Goal: Information Seeking & Learning: Find specific fact

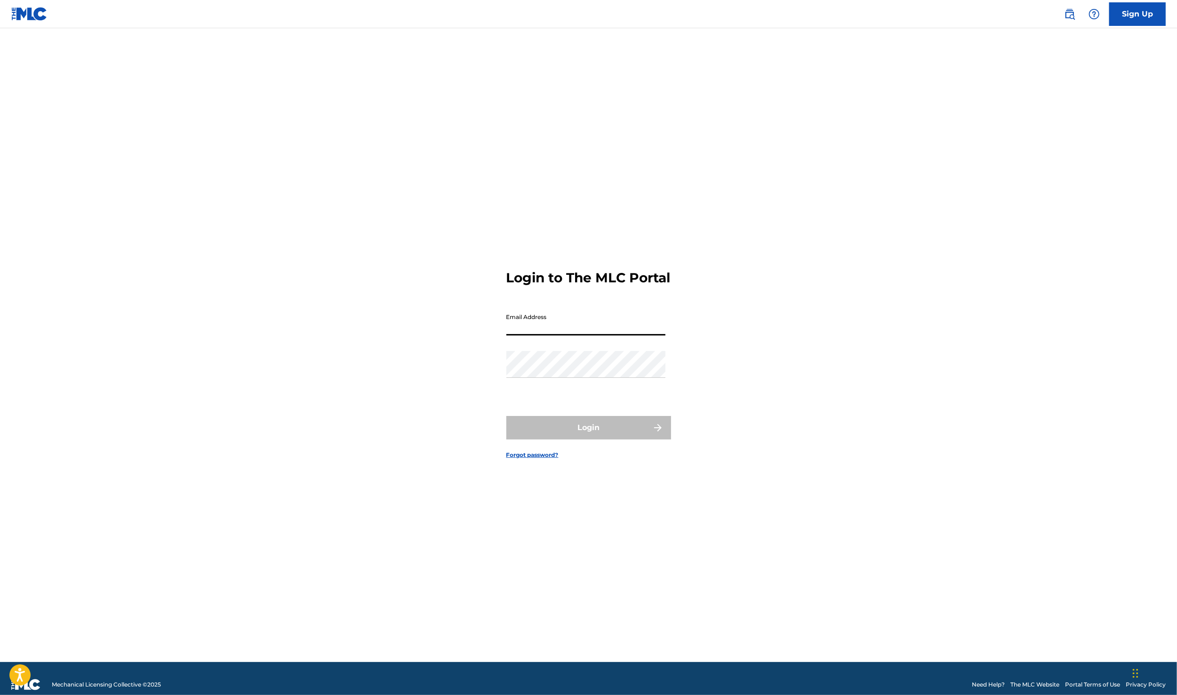
click at [518, 335] on input "Email Address" at bounding box center [585, 322] width 159 height 27
type input "[EMAIL_ADDRESS][DOMAIN_NAME]"
click at [584, 435] on button "Login" at bounding box center [588, 428] width 165 height 24
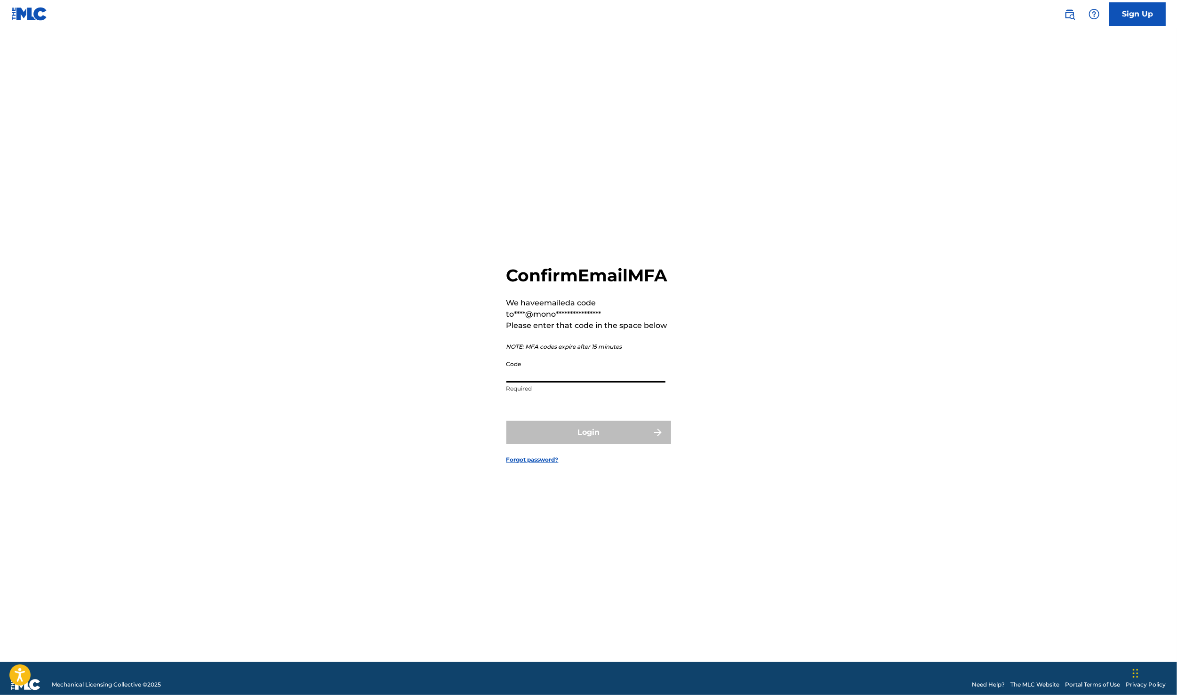
click at [581, 383] on input "Code" at bounding box center [585, 369] width 159 height 27
paste input "978942"
type input "978942"
click at [588, 443] on button "Login" at bounding box center [588, 433] width 165 height 24
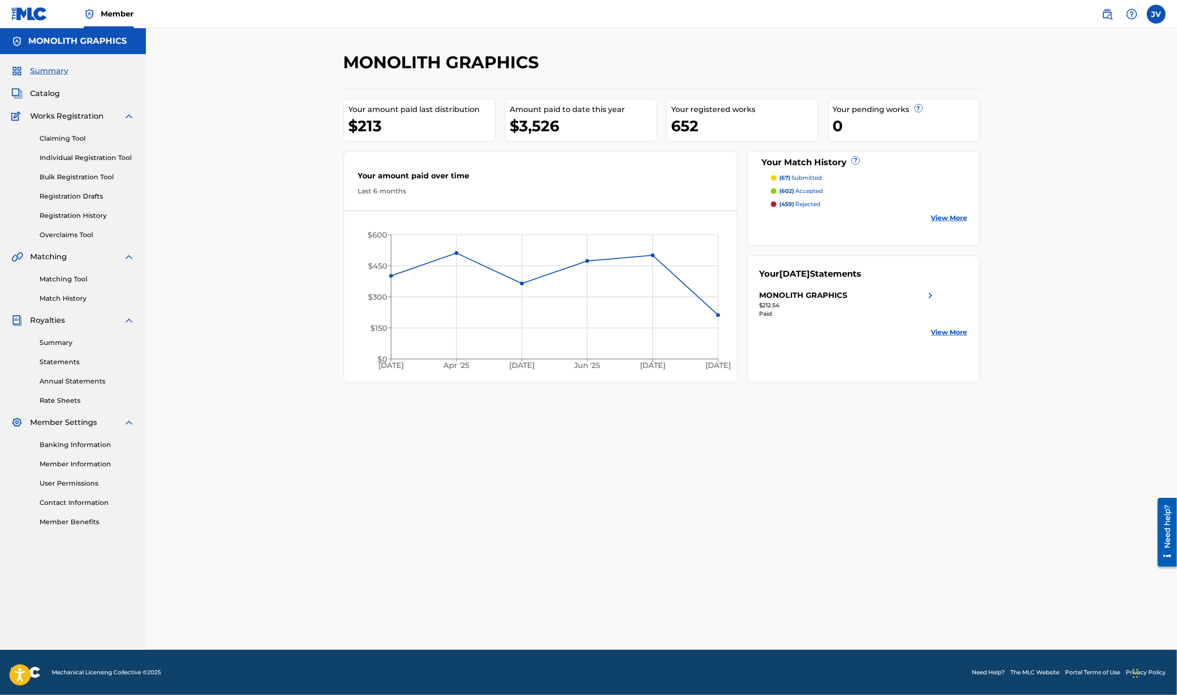
click at [48, 98] on span "Catalog" at bounding box center [45, 93] width 30 height 11
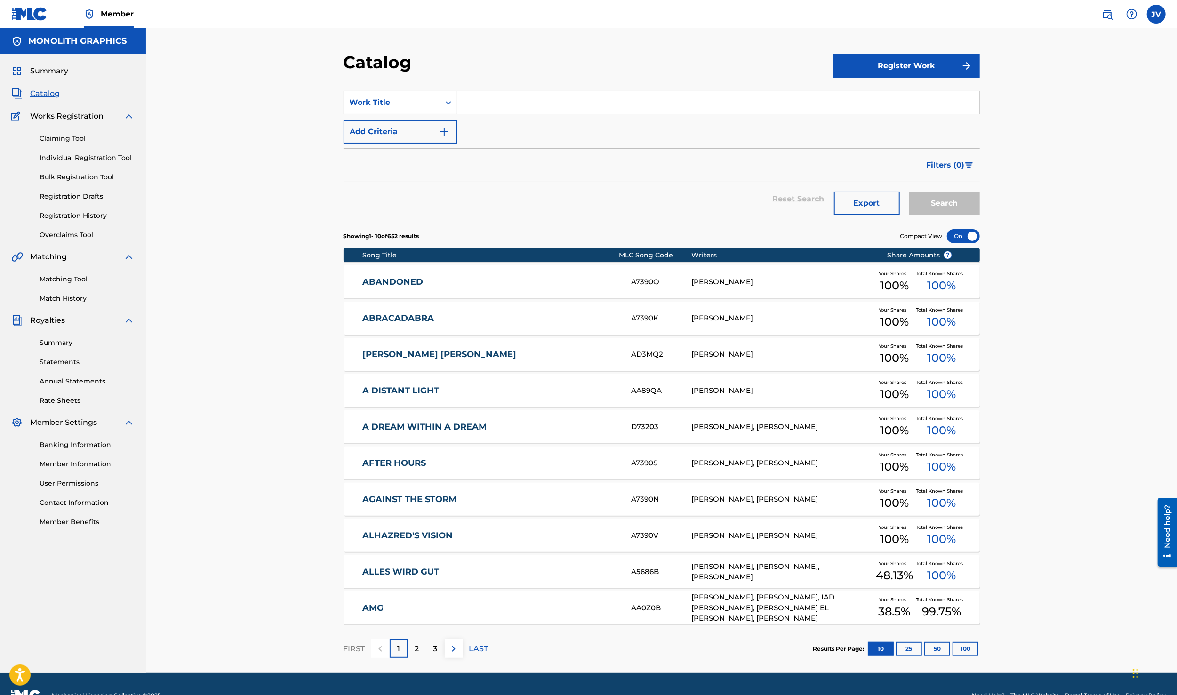
click at [1108, 13] on img at bounding box center [1107, 13] width 11 height 11
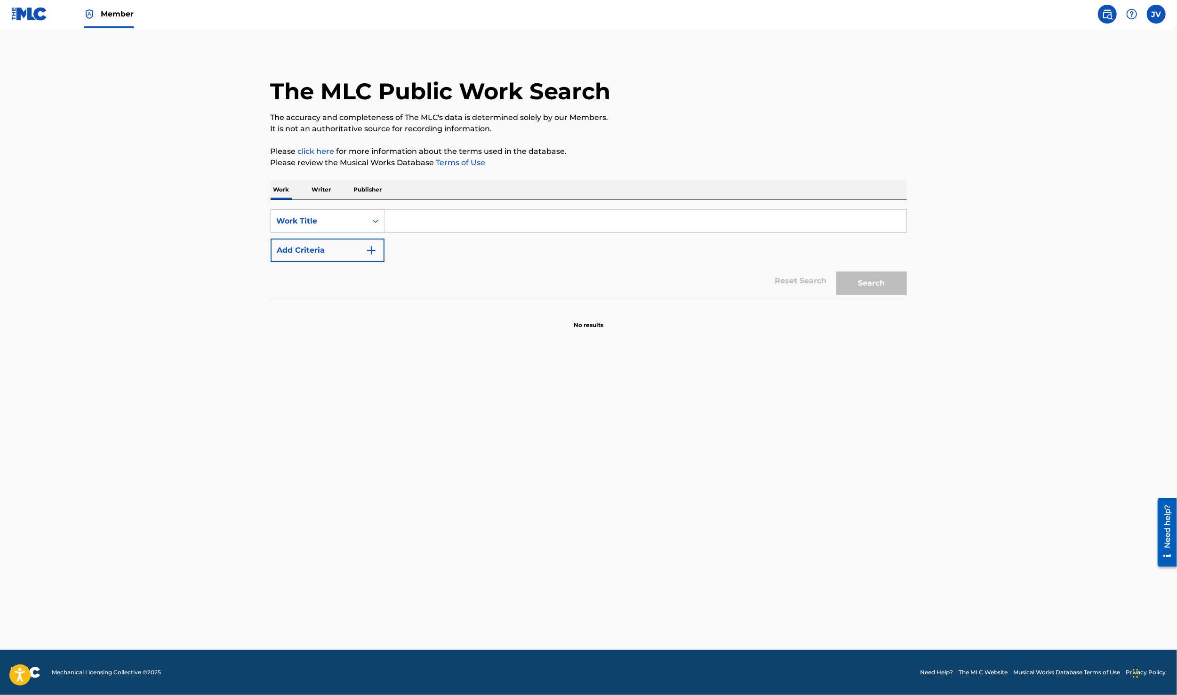
click at [454, 217] on input "Search Form" at bounding box center [645, 221] width 522 height 23
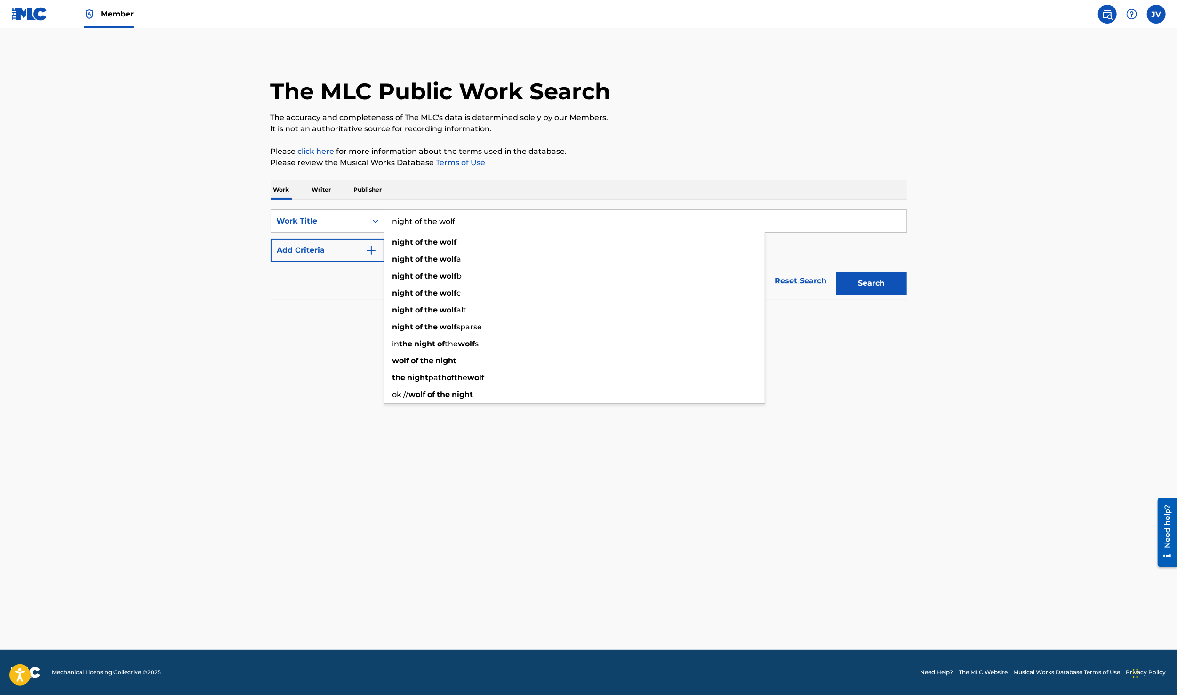
drag, startPoint x: 469, startPoint y: 224, endPoint x: 366, endPoint y: 219, distance: 103.2
click at [384, 219] on input "night of the wolf" at bounding box center [645, 221] width 522 height 23
type input "king of fools"
click at [836, 272] on button "Search" at bounding box center [871, 284] width 71 height 24
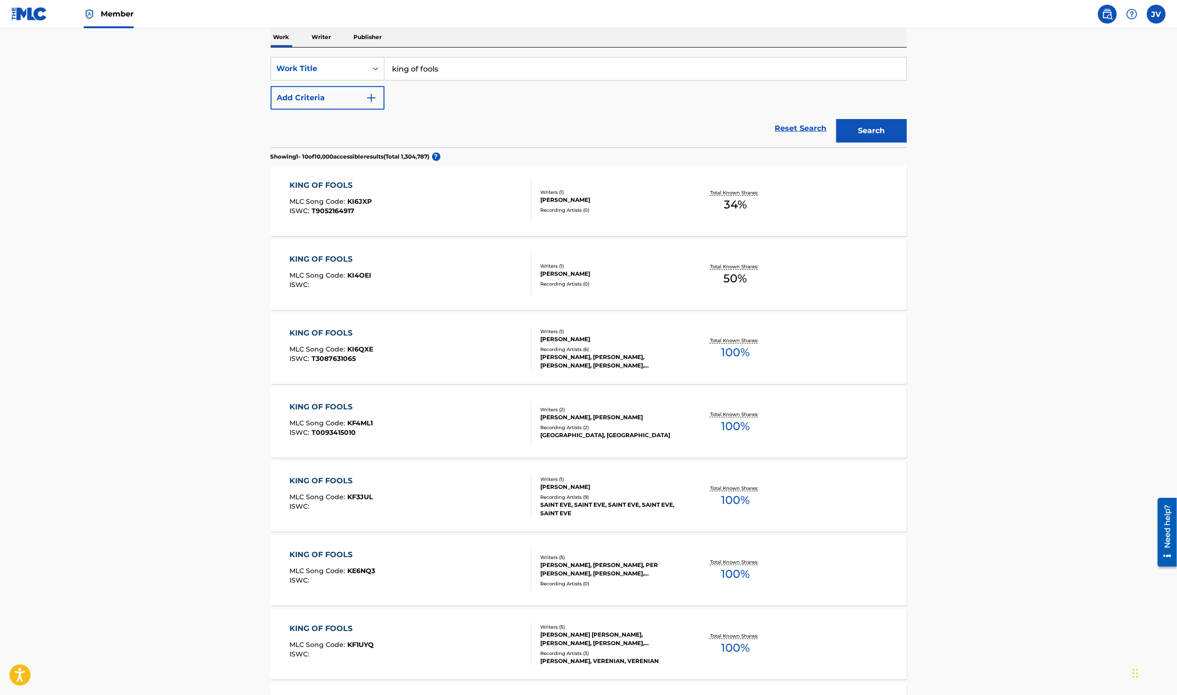
scroll to position [157, 0]
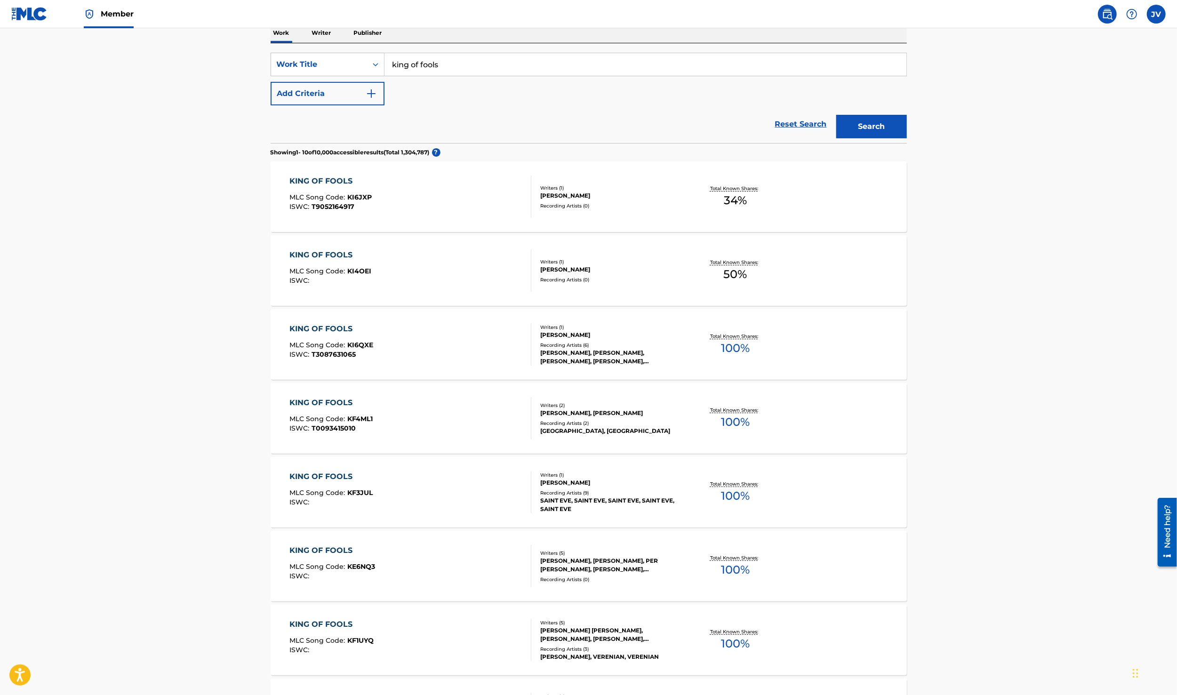
click at [324, 102] on button "Add Criteria" at bounding box center [328, 94] width 114 height 24
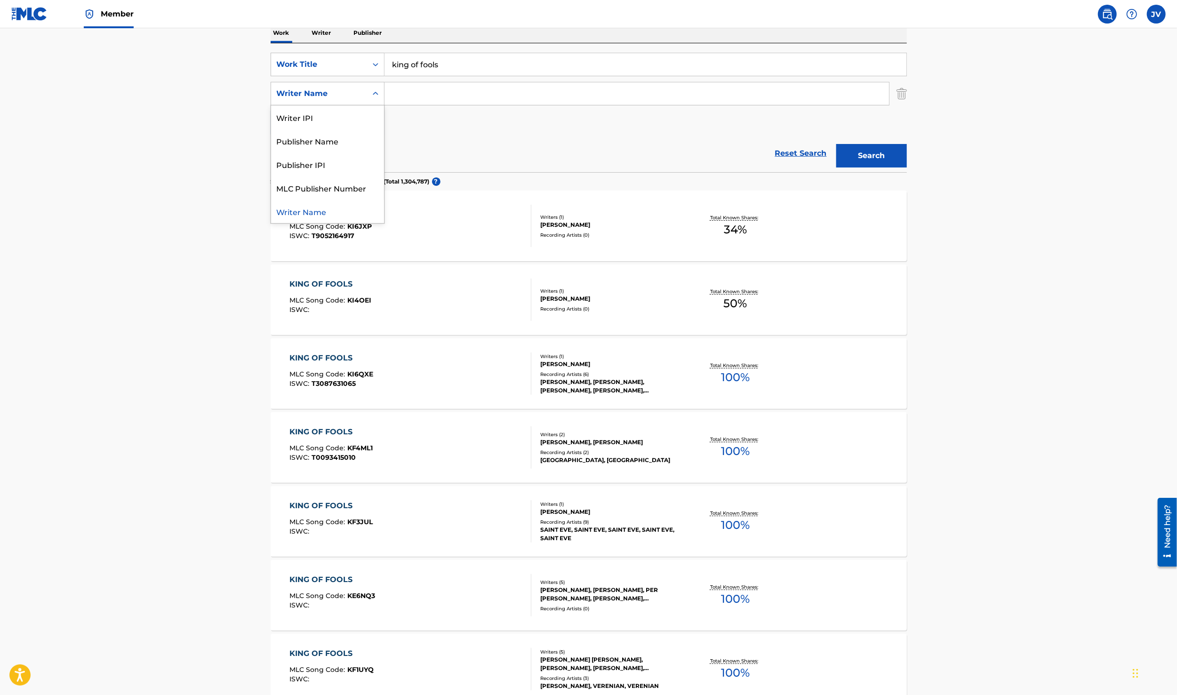
click at [324, 102] on div "Writer Name" at bounding box center [319, 94] width 96 height 18
click at [421, 107] on div "SearchWithCriteriacb78b8fd-2d34-458d-abf9-21dc58a147bc Work Title king of fools…" at bounding box center [589, 94] width 636 height 82
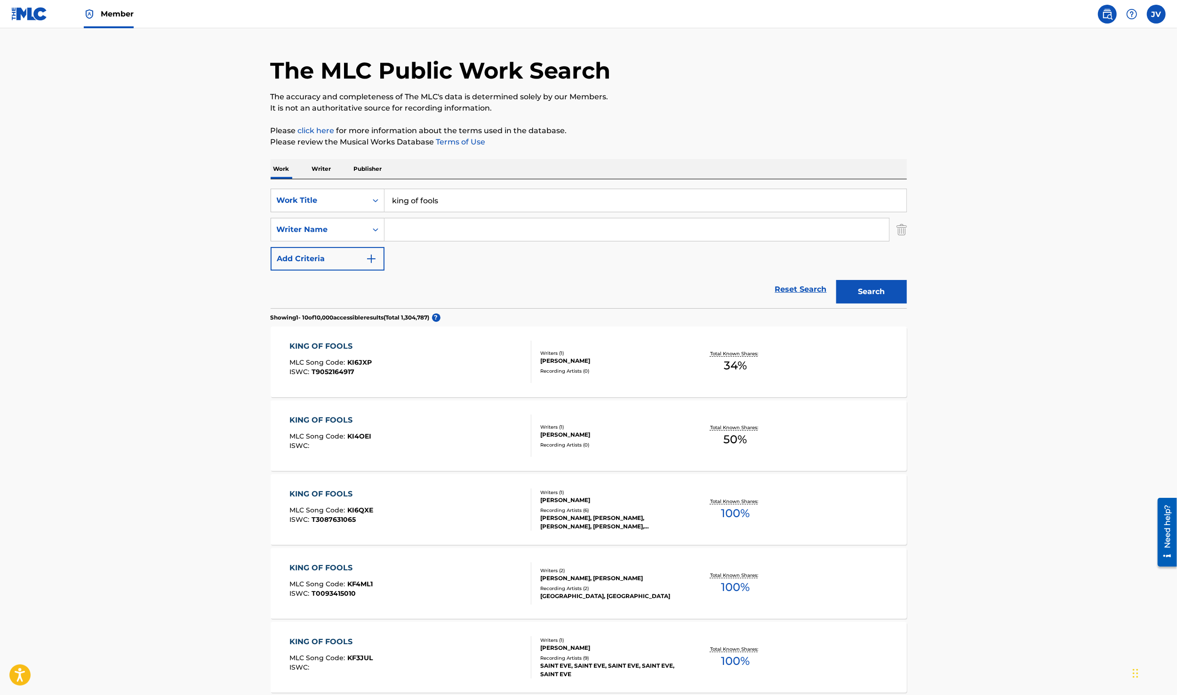
scroll to position [19, 0]
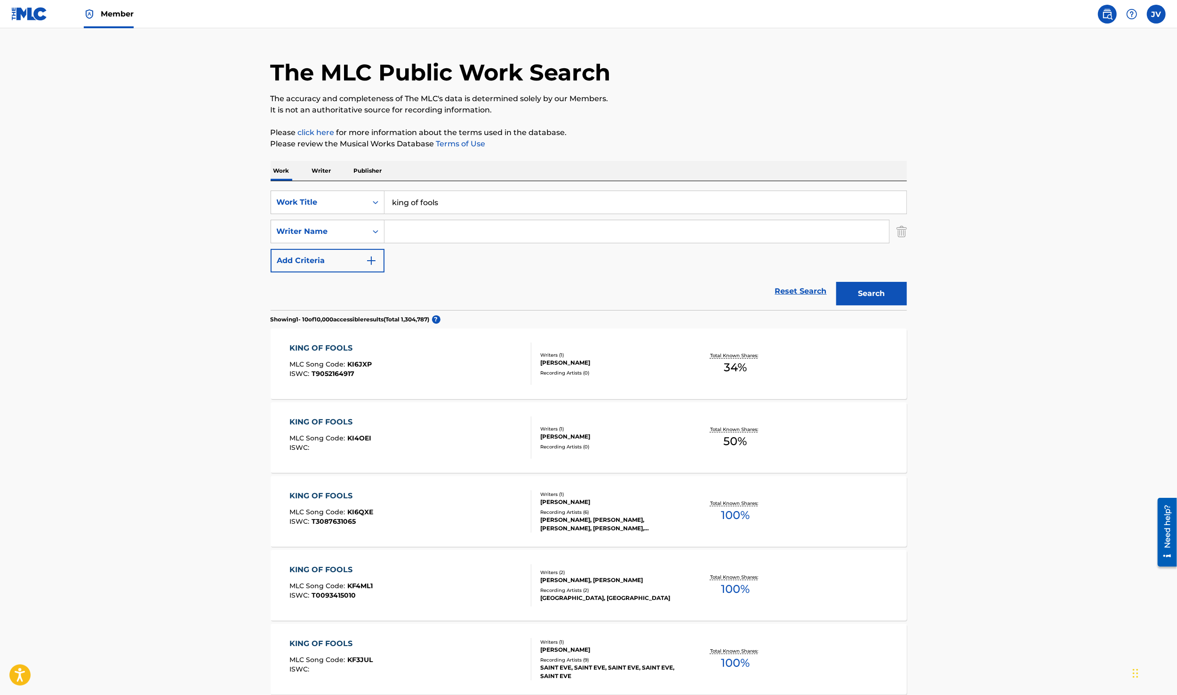
click at [899, 232] on img "Search Form" at bounding box center [901, 232] width 10 height 24
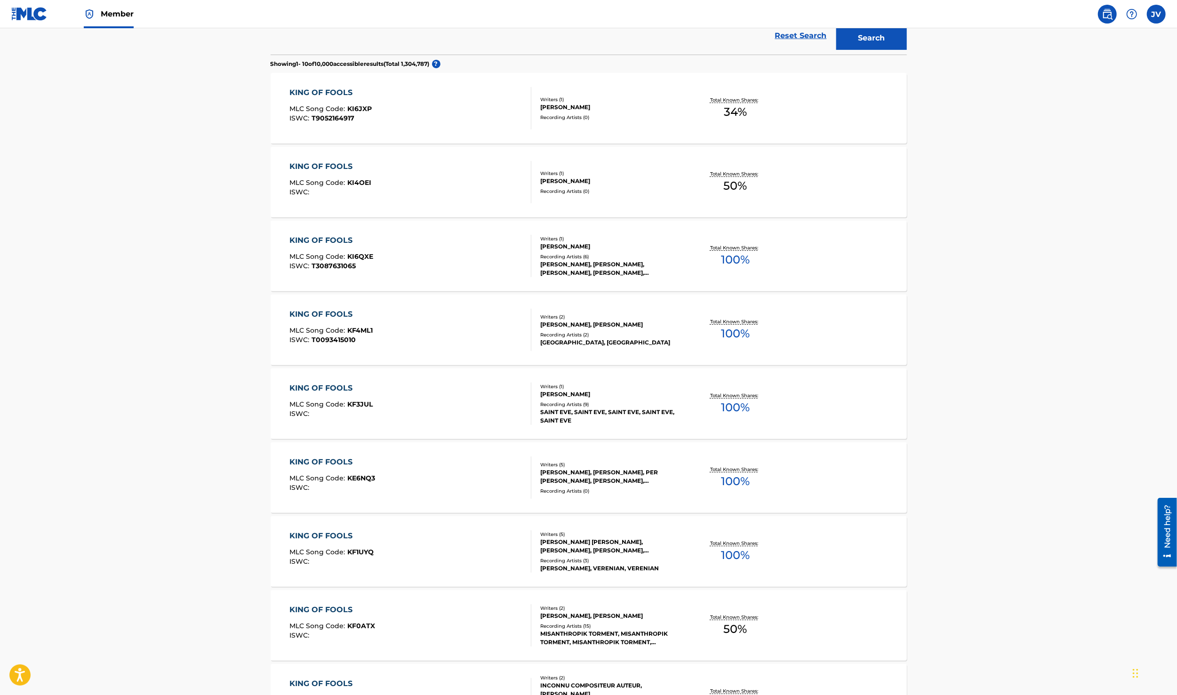
scroll to position [0, 0]
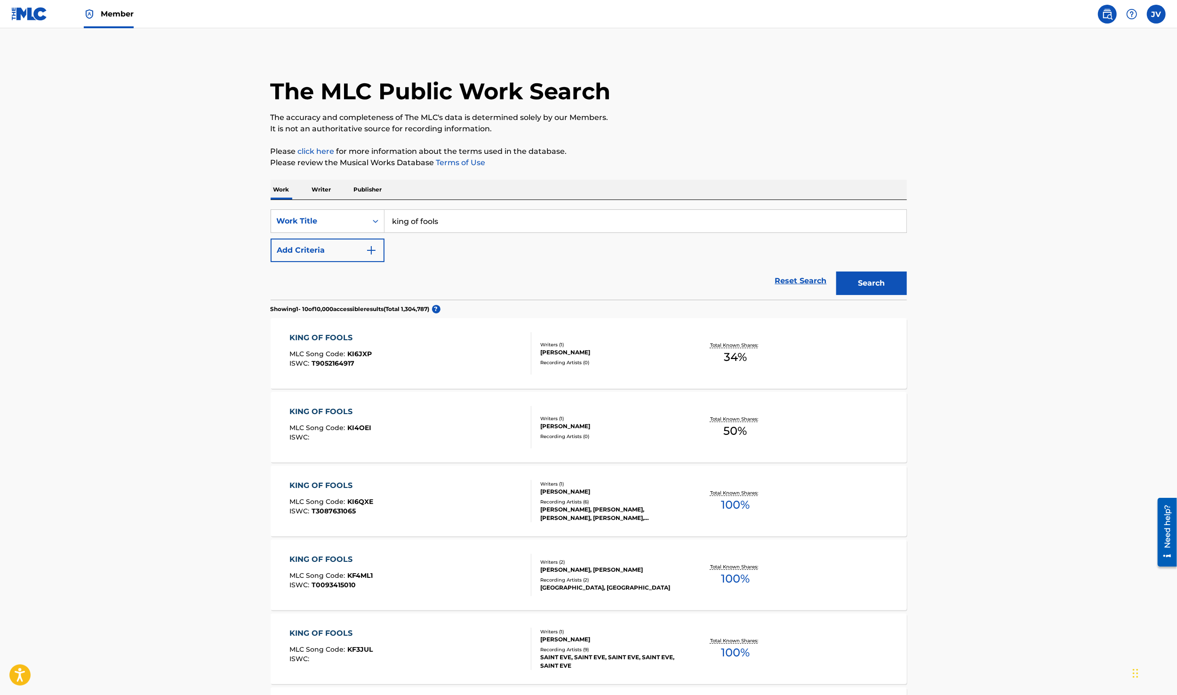
click at [323, 245] on button "Add Criteria" at bounding box center [328, 251] width 114 height 24
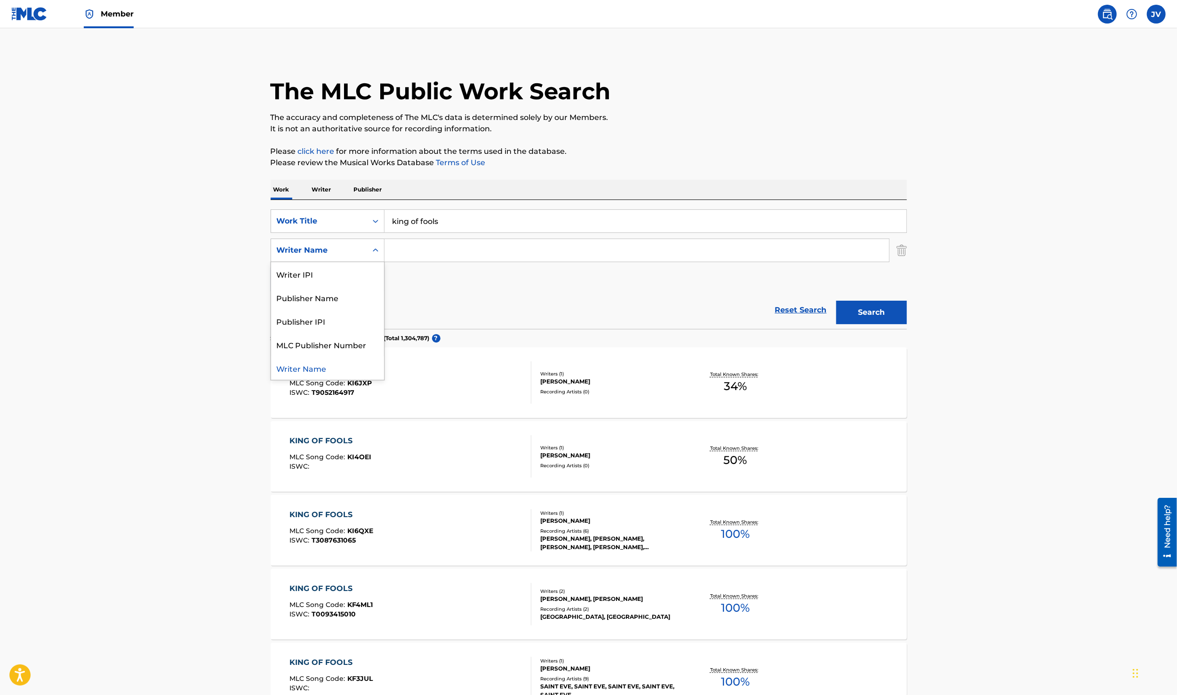
click at [375, 252] on icon "Search Form" at bounding box center [375, 250] width 9 height 9
click at [400, 256] on input "Search Form" at bounding box center [636, 250] width 504 height 23
click at [836, 300] on button "Search" at bounding box center [871, 312] width 71 height 24
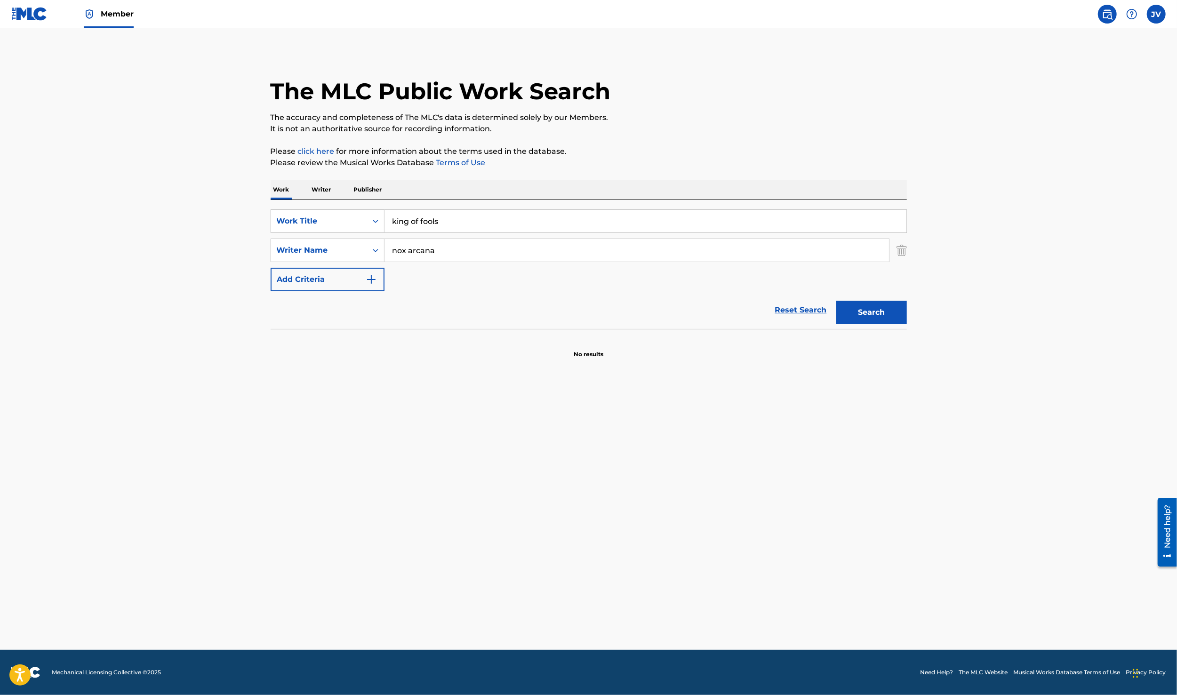
drag, startPoint x: 443, startPoint y: 246, endPoint x: 377, endPoint y: 245, distance: 65.9
click at [384, 245] on input "nox arcana" at bounding box center [636, 250] width 504 height 23
type input "[PERSON_NAME]"
click at [836, 301] on button "Search" at bounding box center [871, 313] width 71 height 24
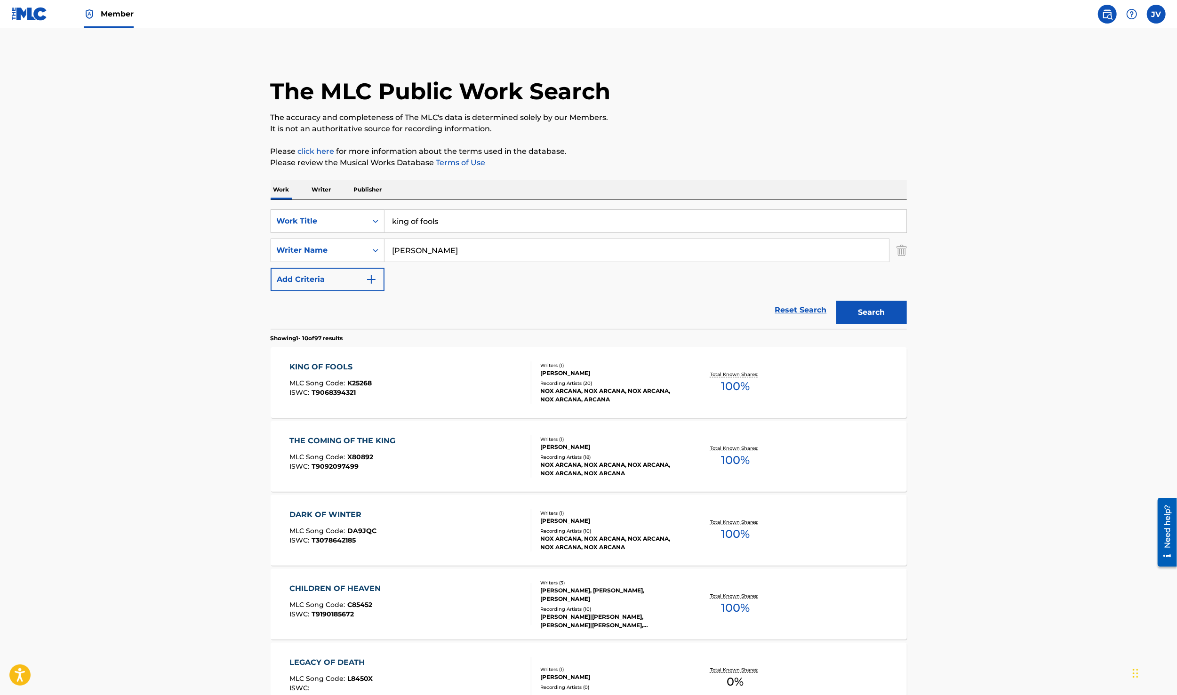
click at [345, 368] on div "KING OF FOOLS" at bounding box center [330, 366] width 82 height 11
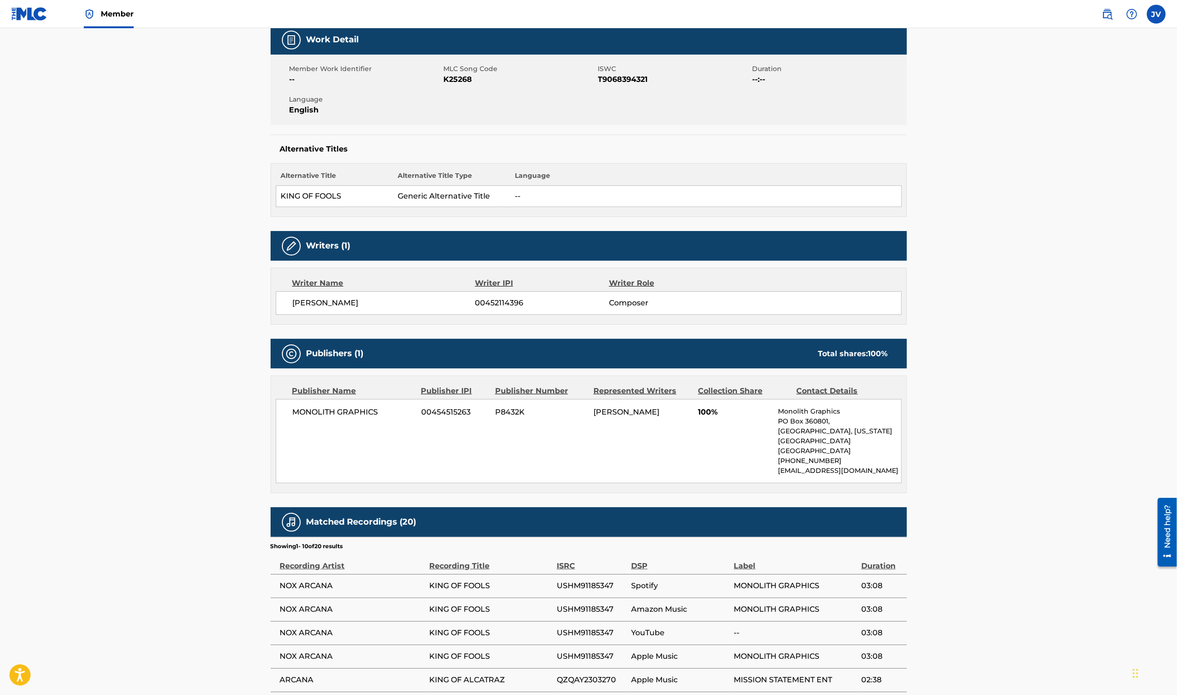
scroll to position [341, 0]
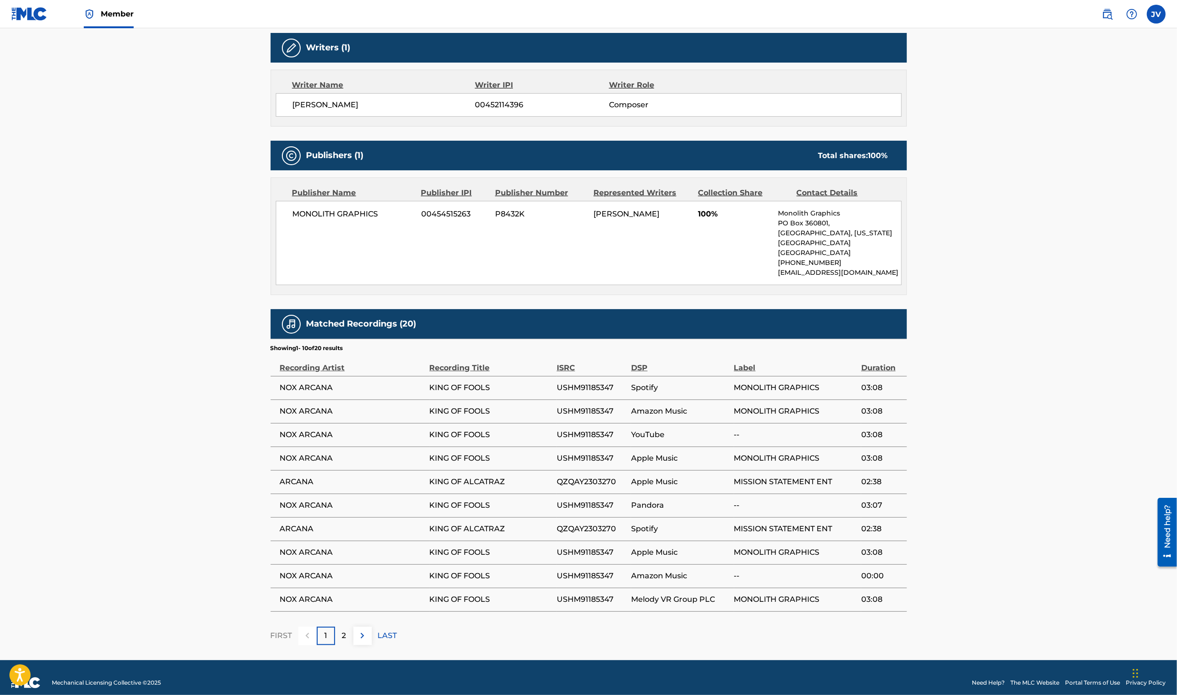
click at [344, 630] on p "2" at bounding box center [344, 635] width 4 height 11
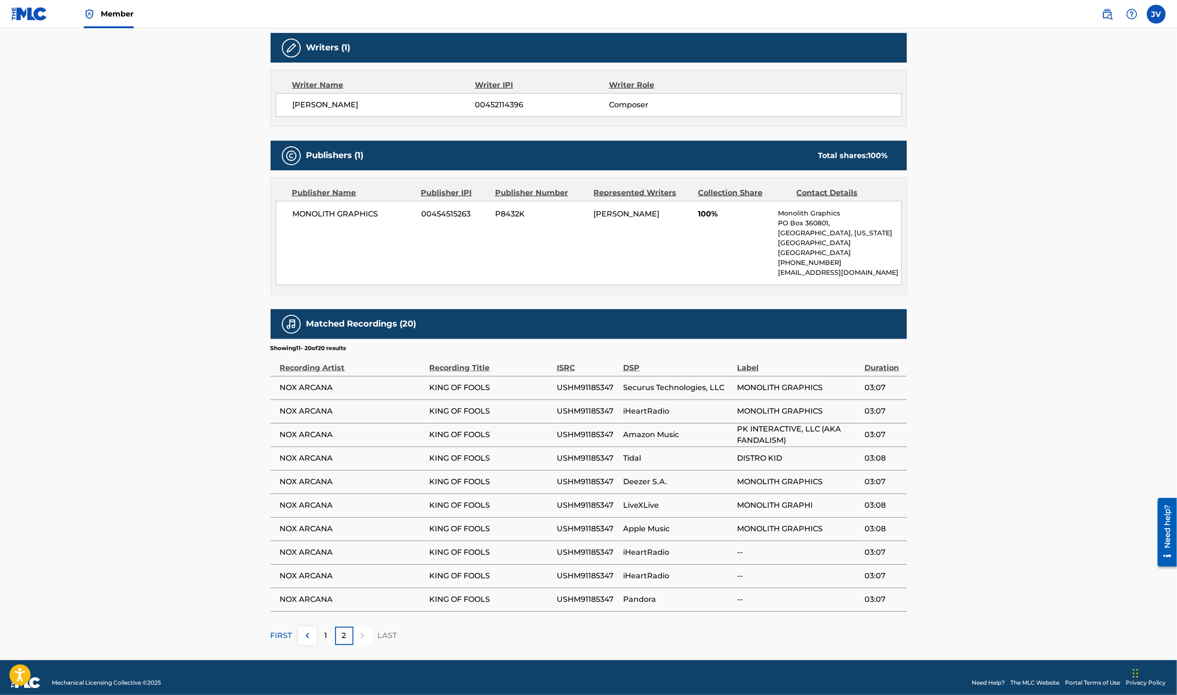
click at [327, 630] on p "1" at bounding box center [325, 635] width 3 height 11
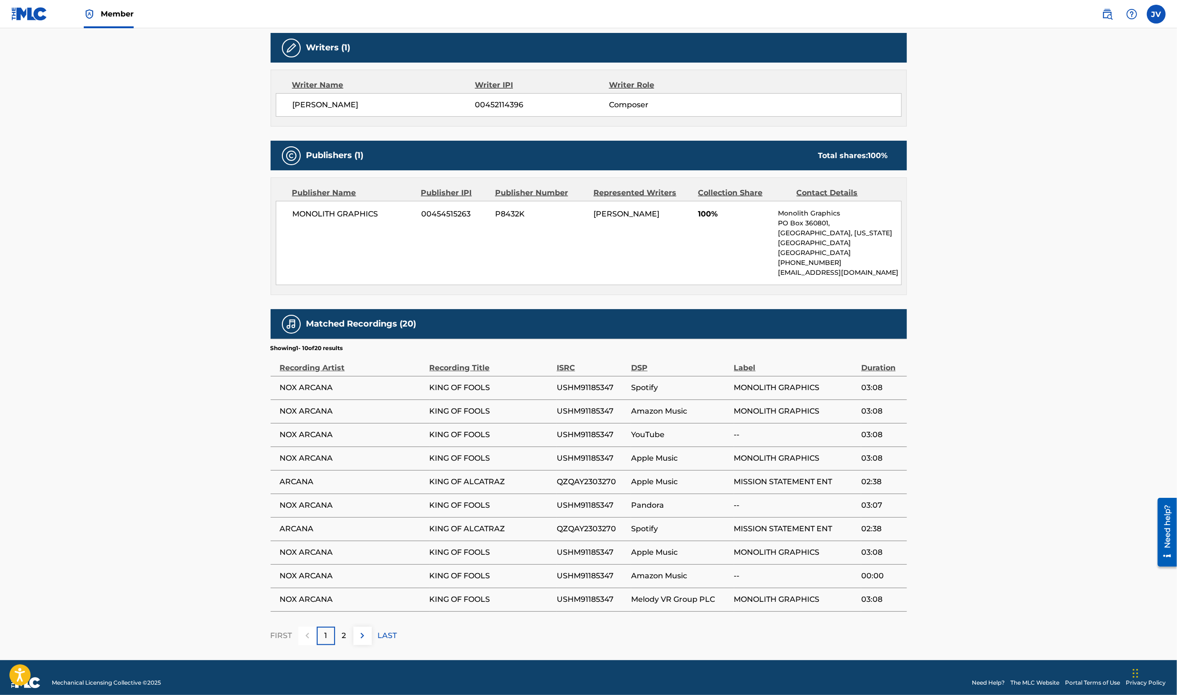
scroll to position [0, 0]
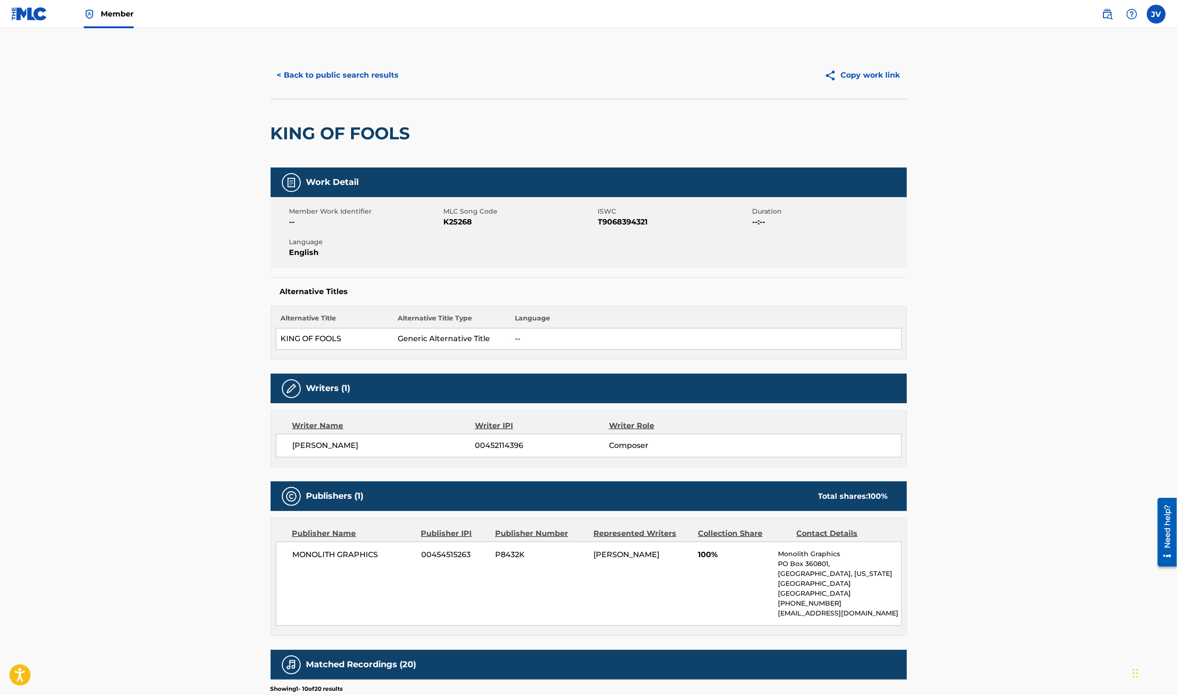
click at [356, 77] on button "< Back to public search results" at bounding box center [338, 76] width 135 height 24
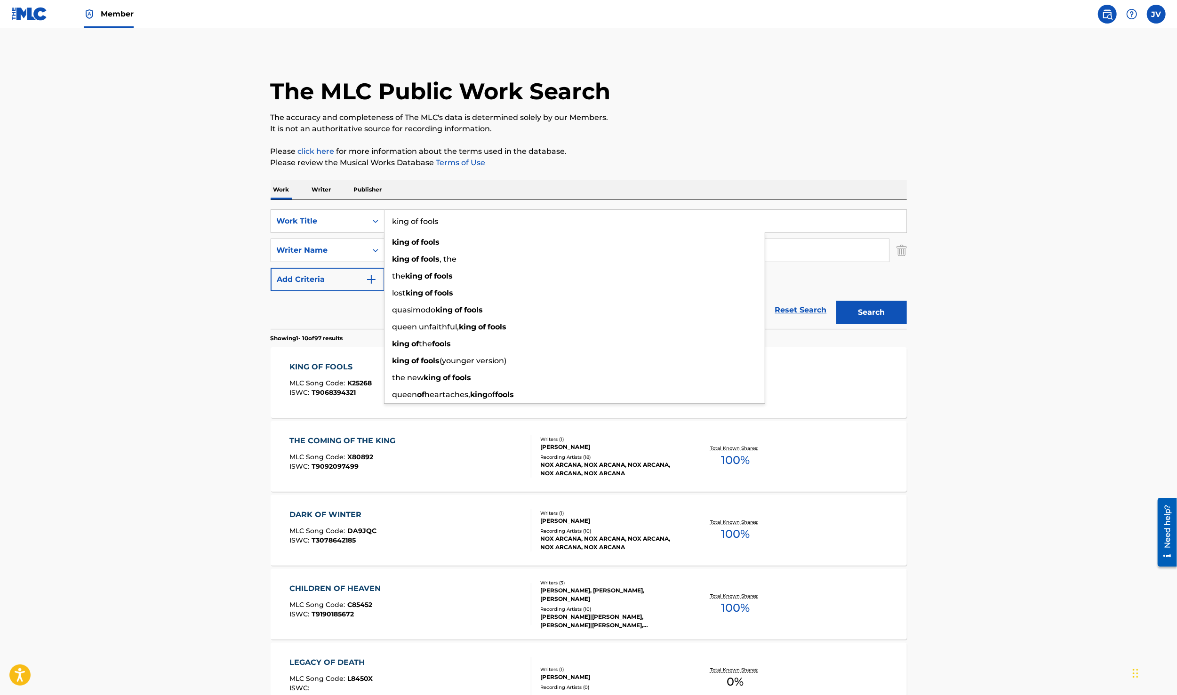
drag, startPoint x: 451, startPoint y: 222, endPoint x: 379, endPoint y: 176, distance: 84.9
click at [384, 210] on input "king of fools" at bounding box center [645, 221] width 522 height 23
type input "after hours"
click at [836, 301] on button "Search" at bounding box center [871, 313] width 71 height 24
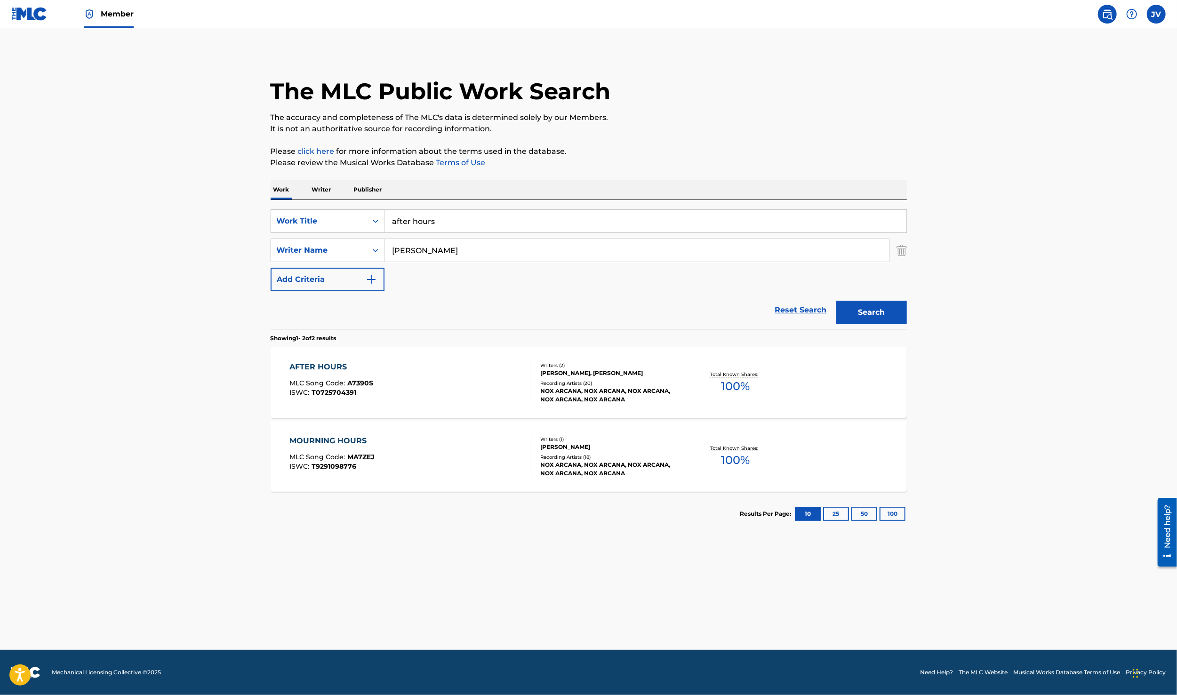
click at [332, 365] on div "AFTER HOURS" at bounding box center [331, 366] width 84 height 11
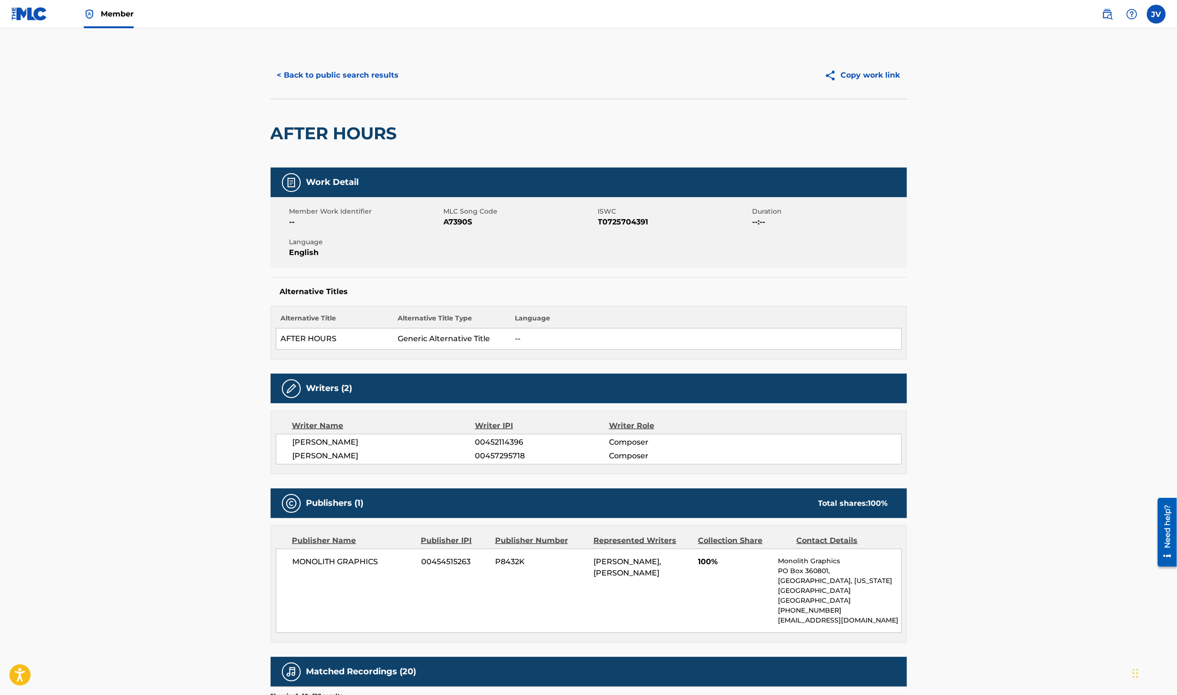
scroll to position [348, 0]
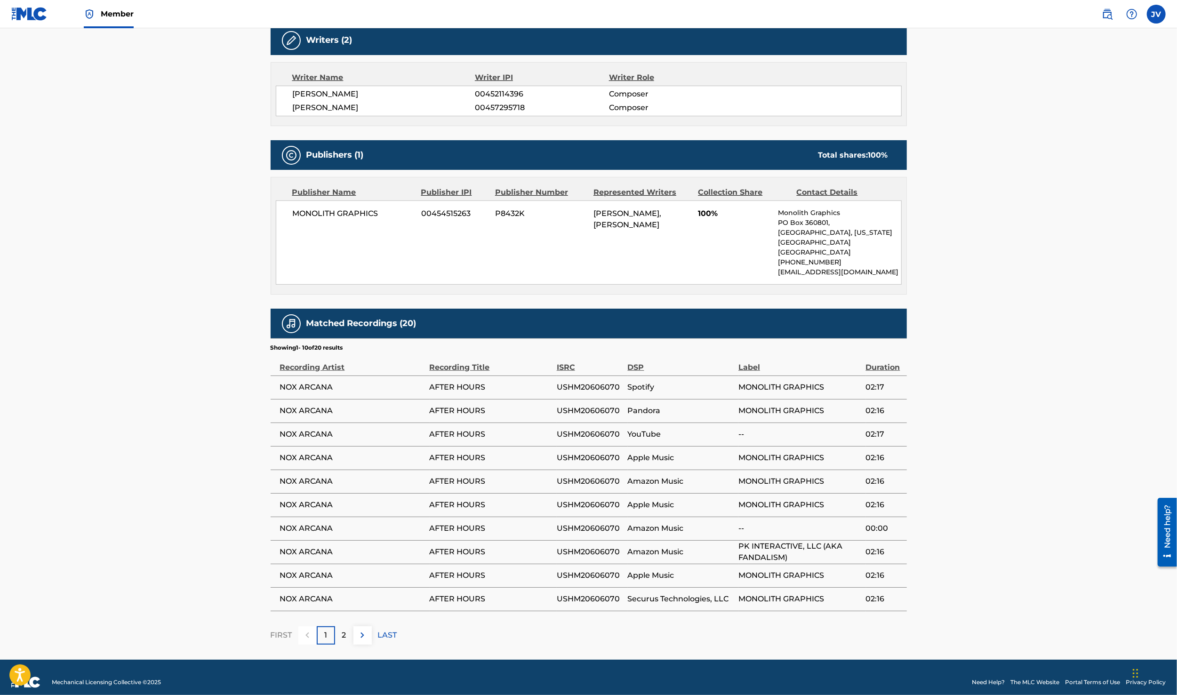
click at [348, 627] on div "2" at bounding box center [344, 635] width 18 height 18
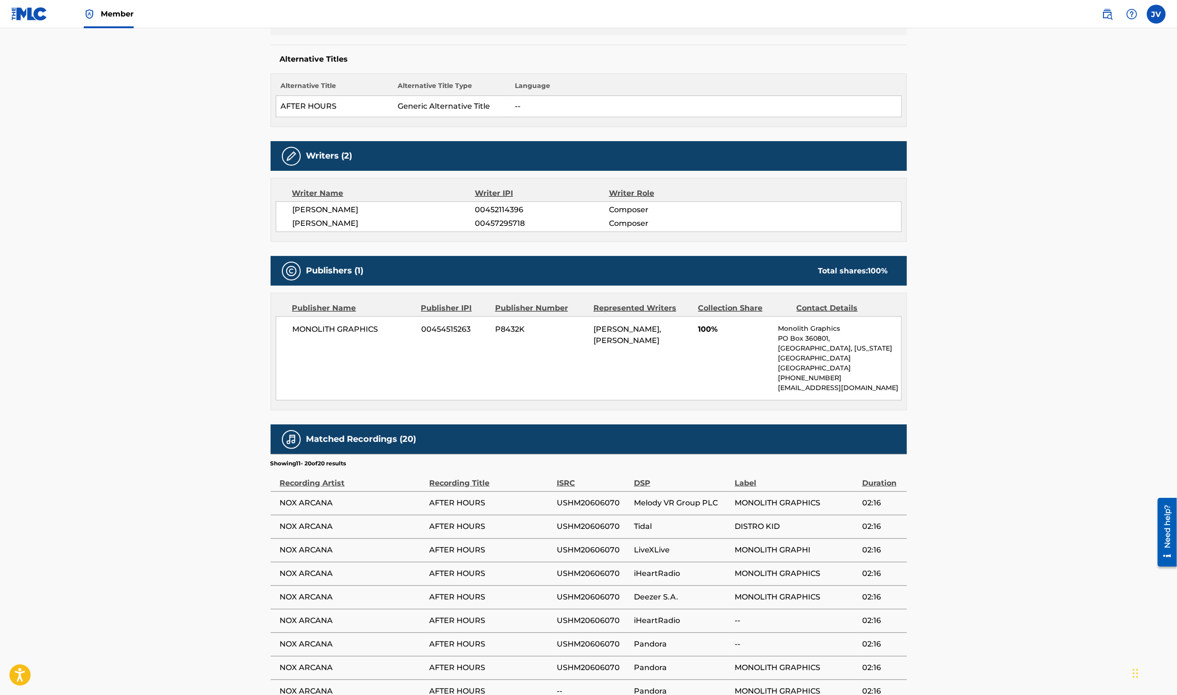
scroll to position [0, 0]
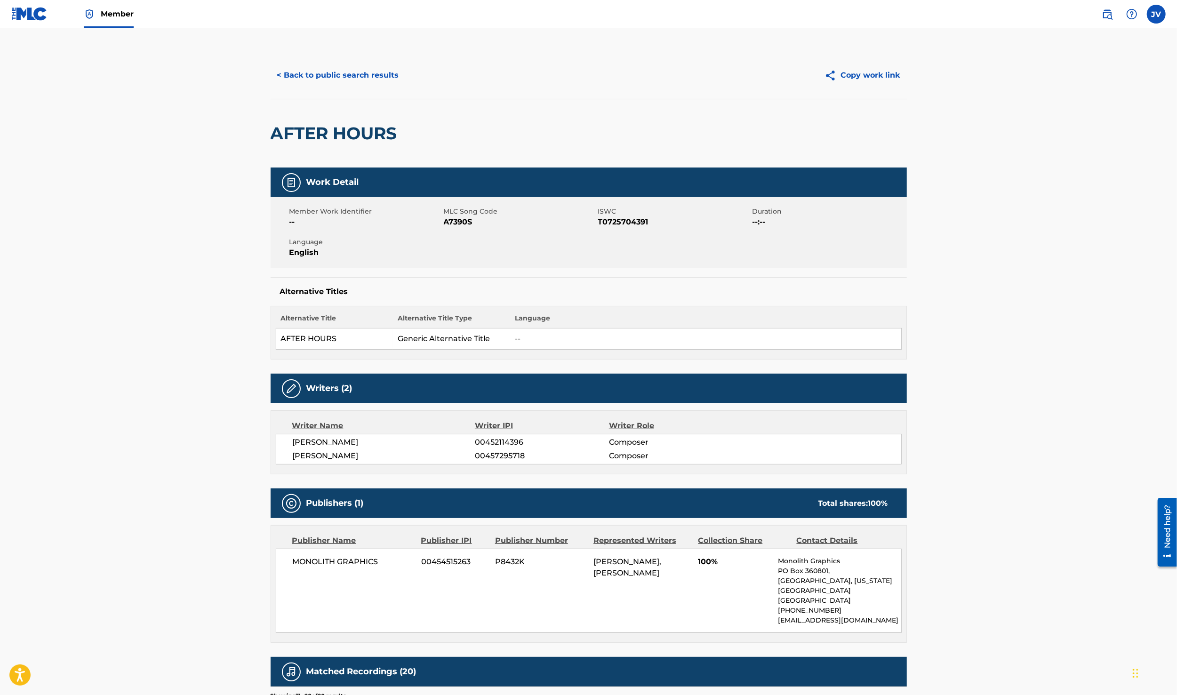
click at [299, 74] on button "< Back to public search results" at bounding box center [338, 76] width 135 height 24
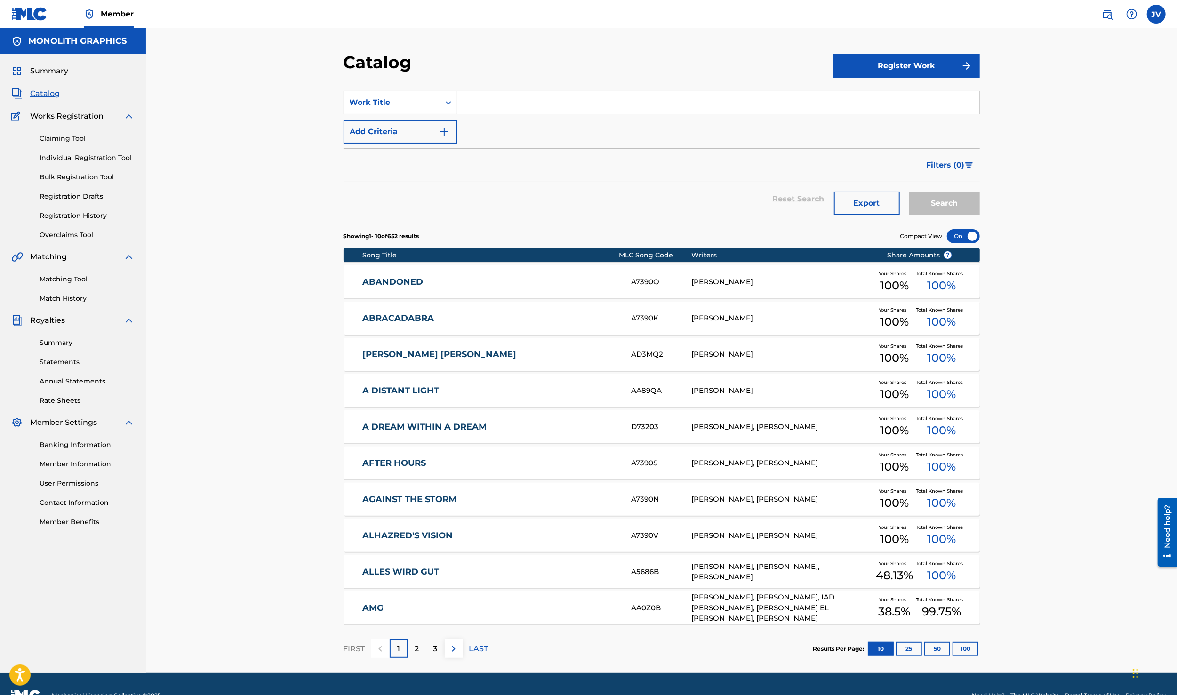
click at [968, 646] on button "100" at bounding box center [965, 649] width 26 height 14
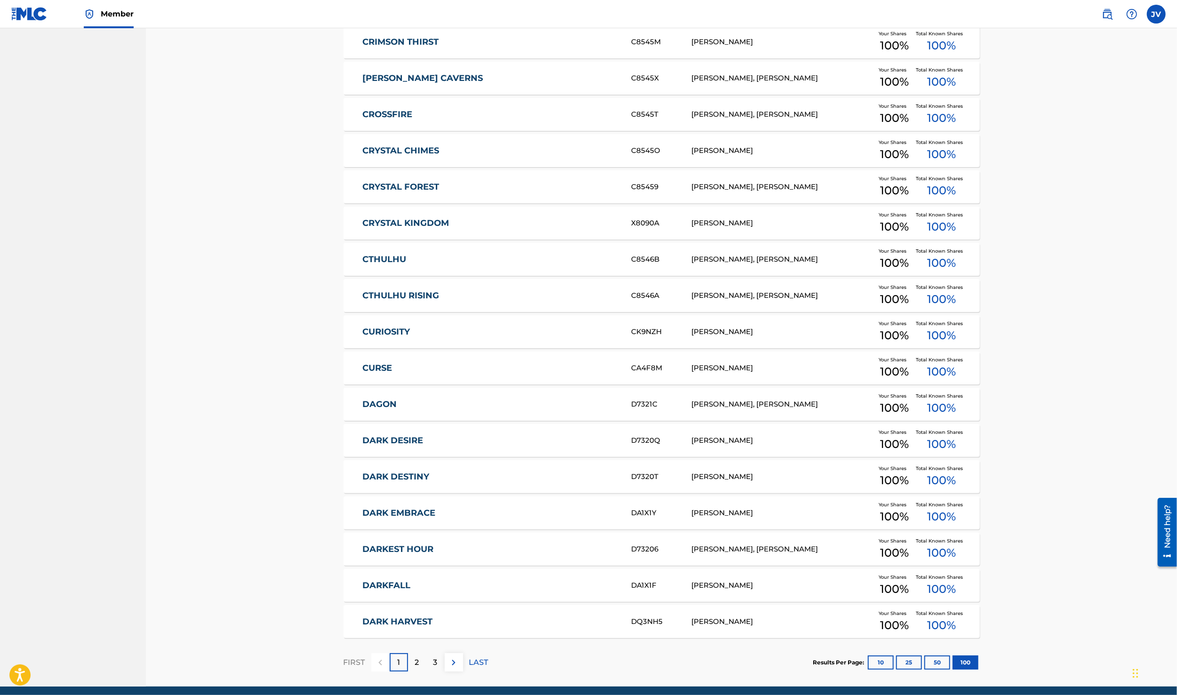
scroll to position [3284, 0]
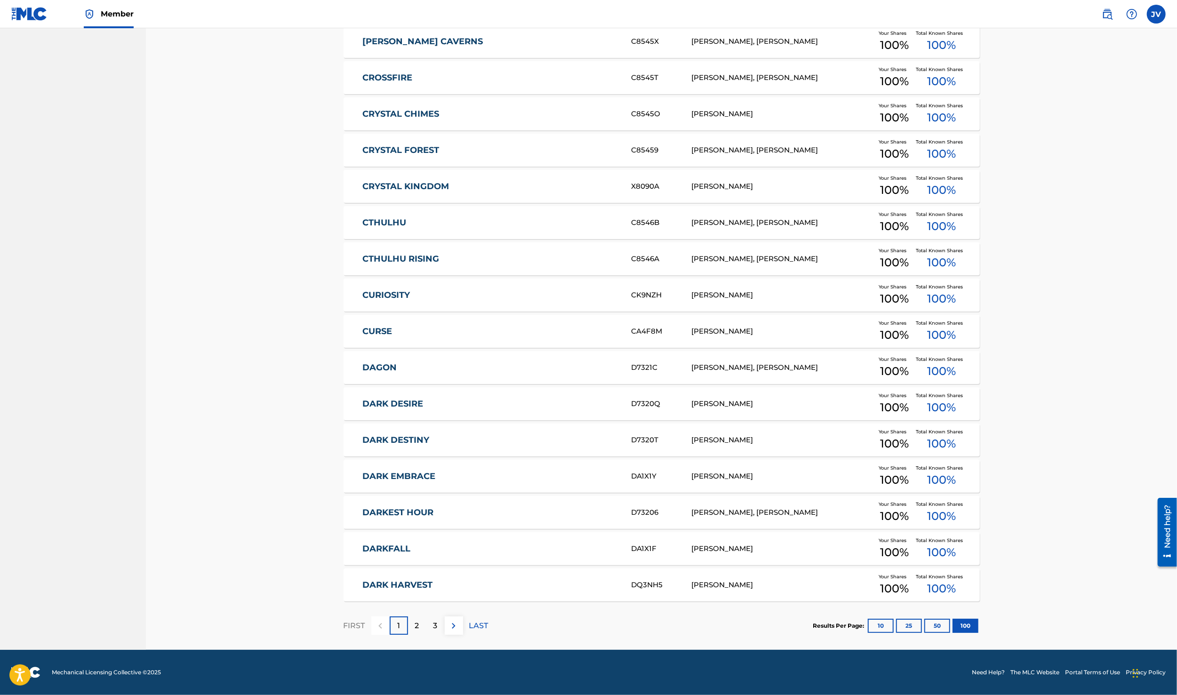
click at [453, 628] on img at bounding box center [453, 625] width 11 height 11
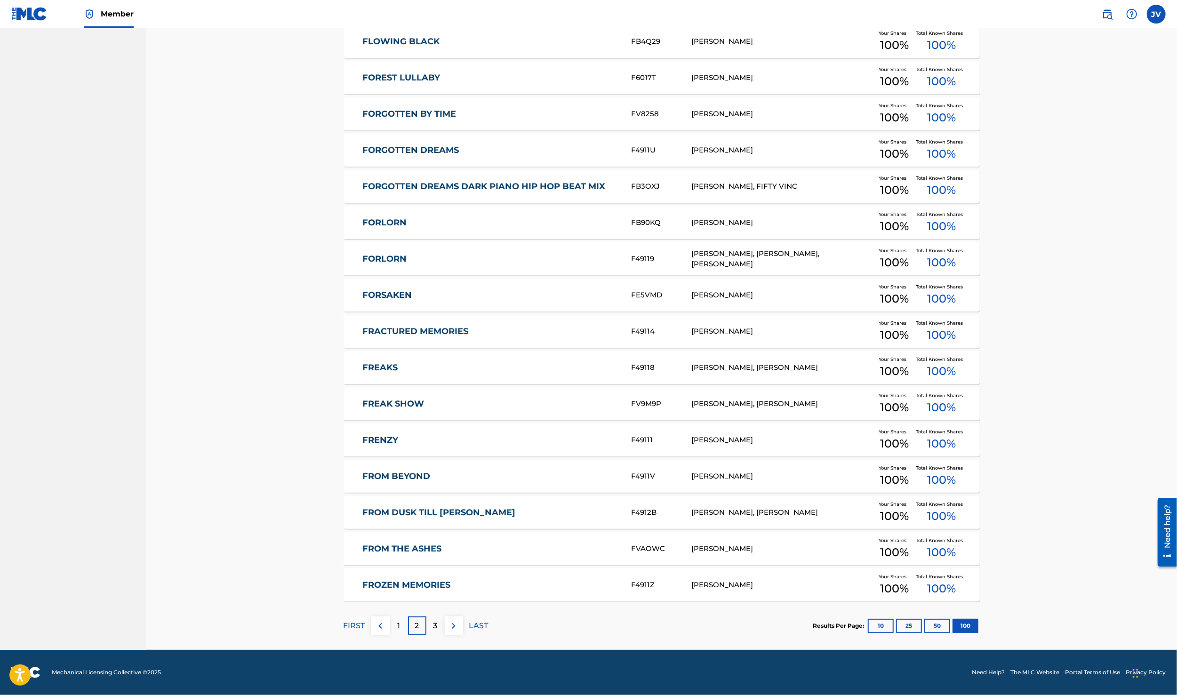
click at [580, 184] on link "FORGOTTEN DREAMS DARK PIANO HIP HOP BEAT MIX" at bounding box center [490, 186] width 256 height 11
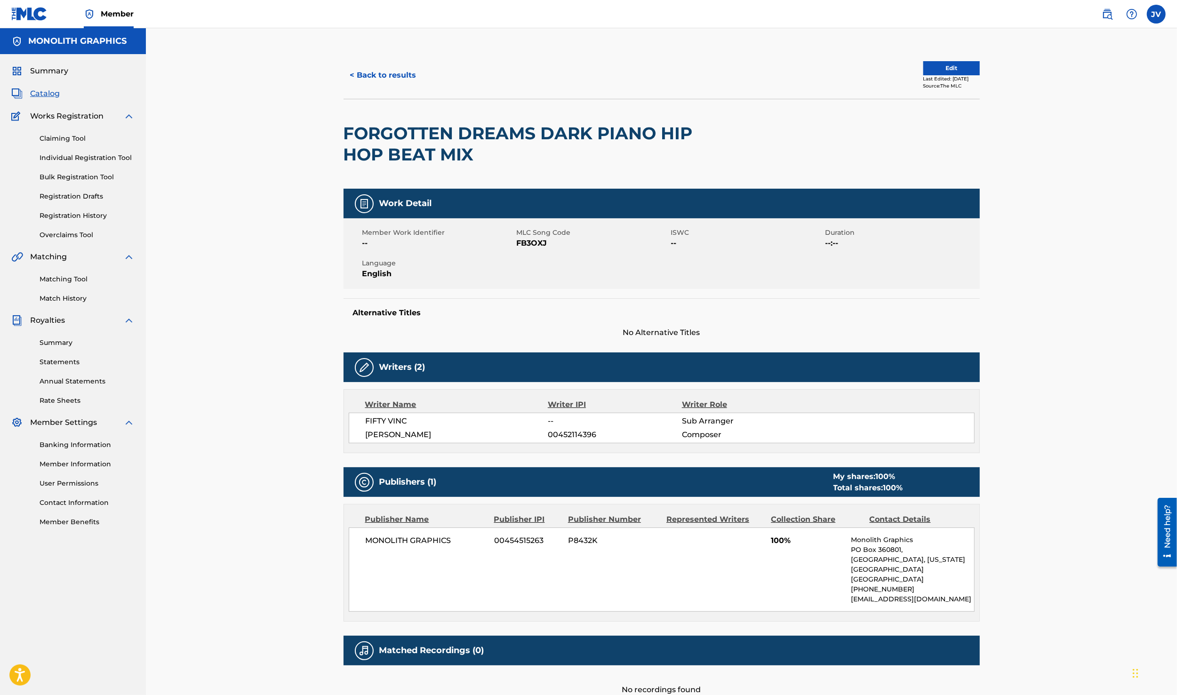
click at [924, 70] on button "Edit" at bounding box center [951, 68] width 56 height 14
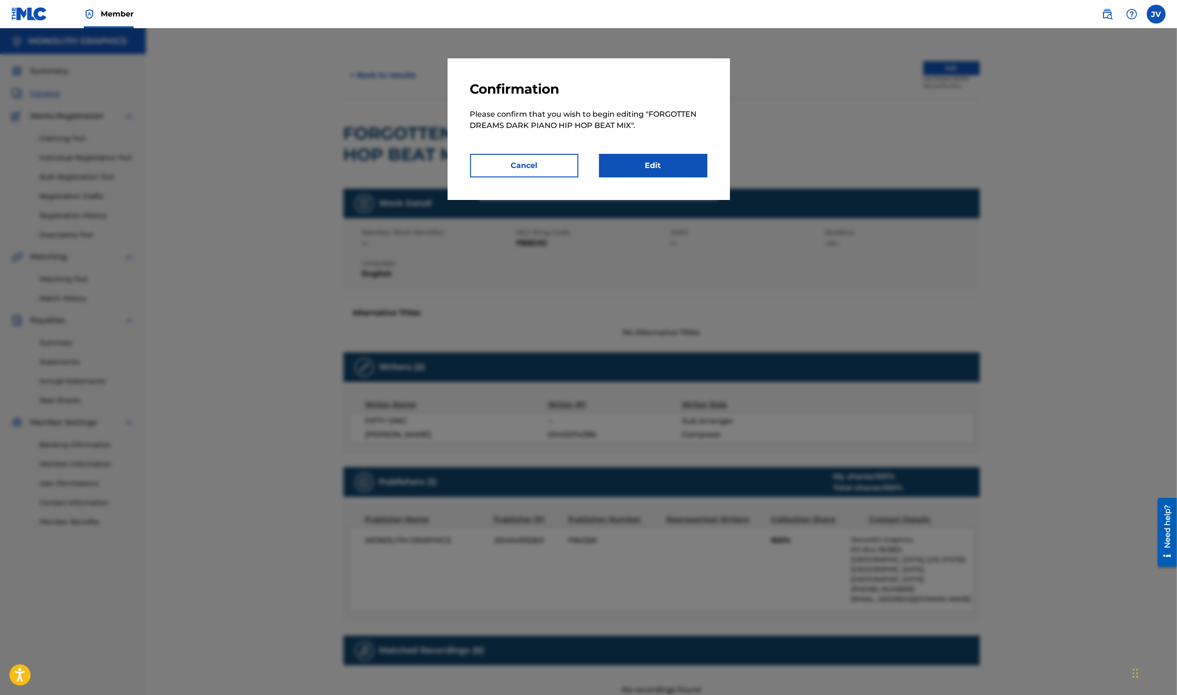
click at [697, 167] on link "Edit" at bounding box center [653, 166] width 108 height 24
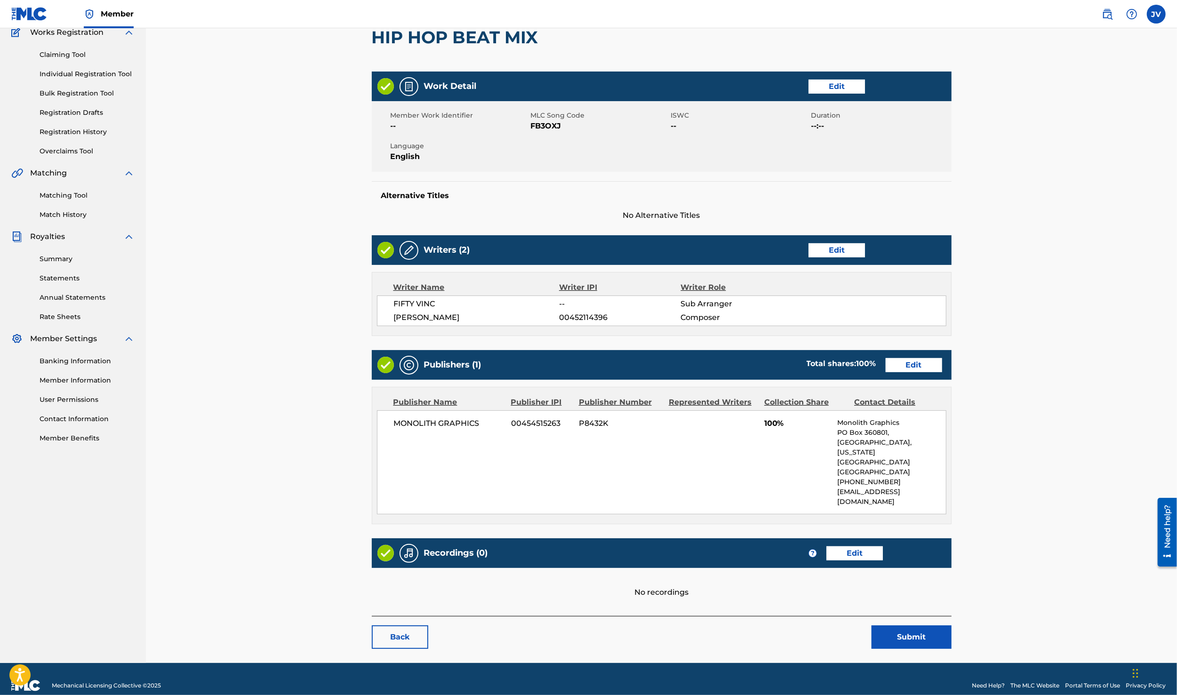
scroll to position [96, 0]
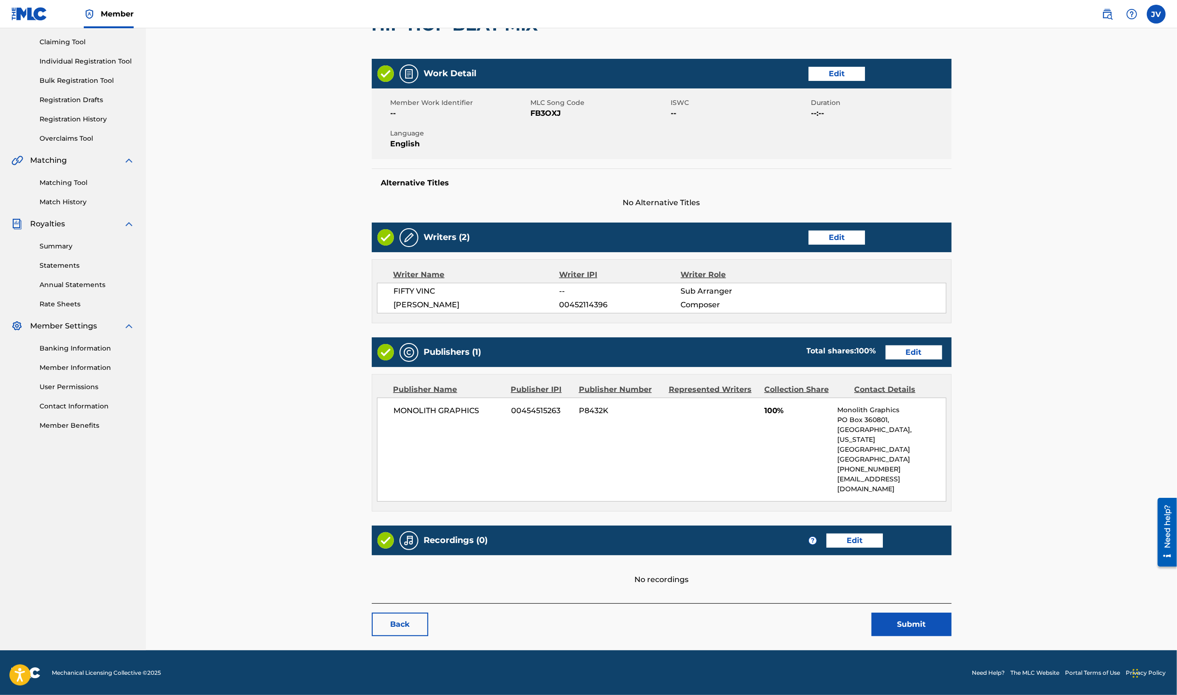
click at [864, 534] on link "Edit" at bounding box center [854, 541] width 56 height 14
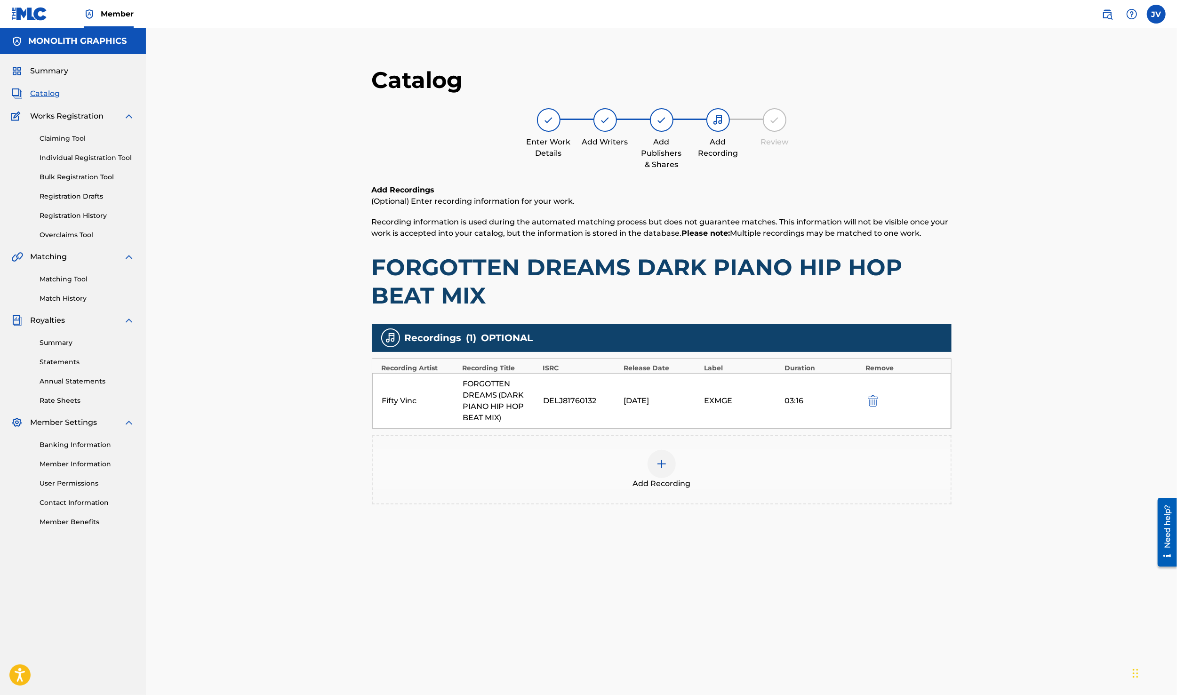
scroll to position [96, 0]
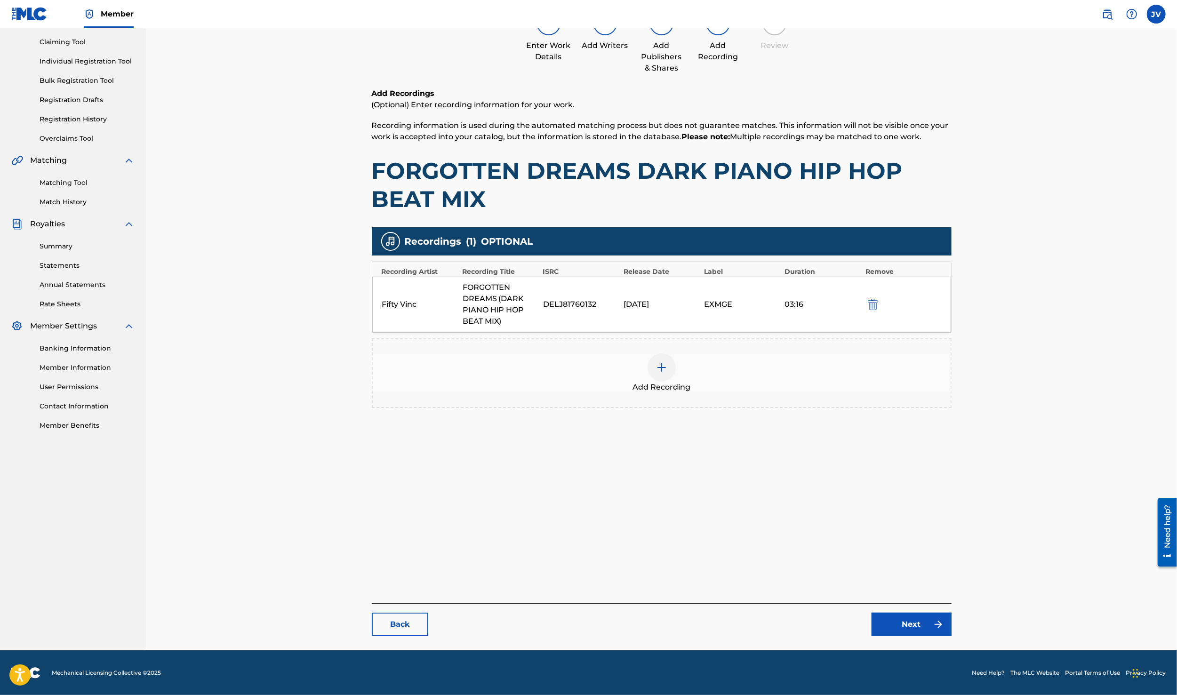
click at [398, 619] on link "Back" at bounding box center [400, 625] width 56 height 24
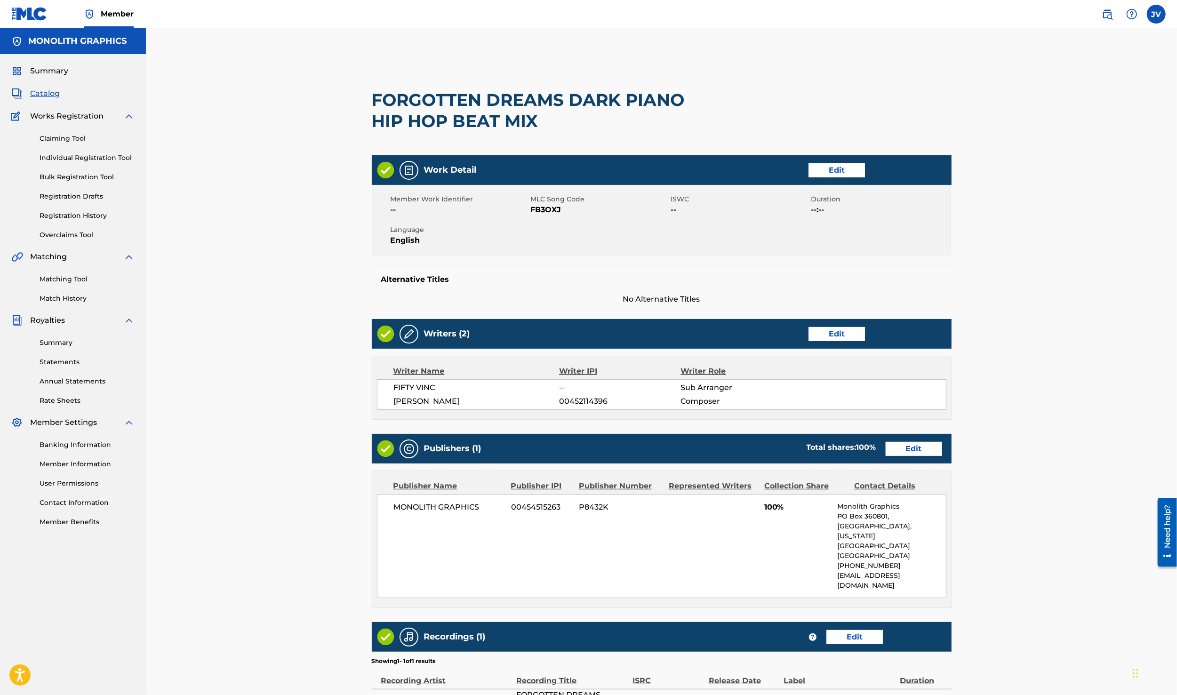
scroll to position [105, 0]
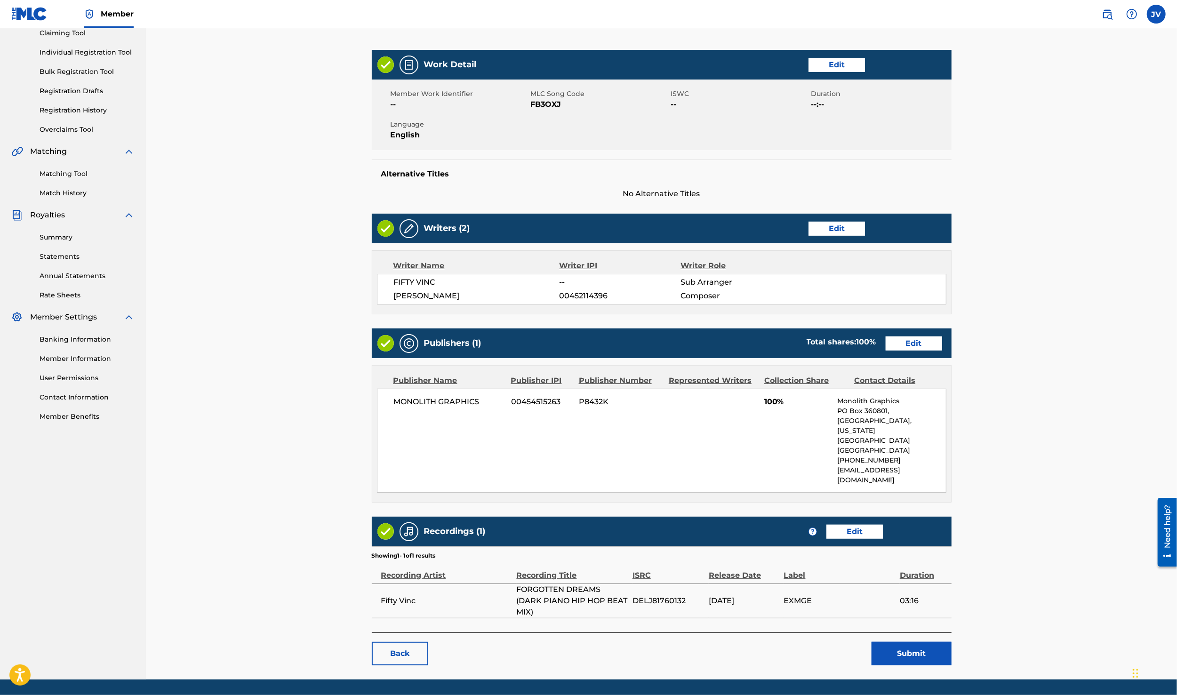
click at [645, 595] on span "DELJ81760132" at bounding box center [668, 600] width 72 height 11
copy span "DELJ81760132"
click at [397, 642] on link "Back" at bounding box center [400, 654] width 56 height 24
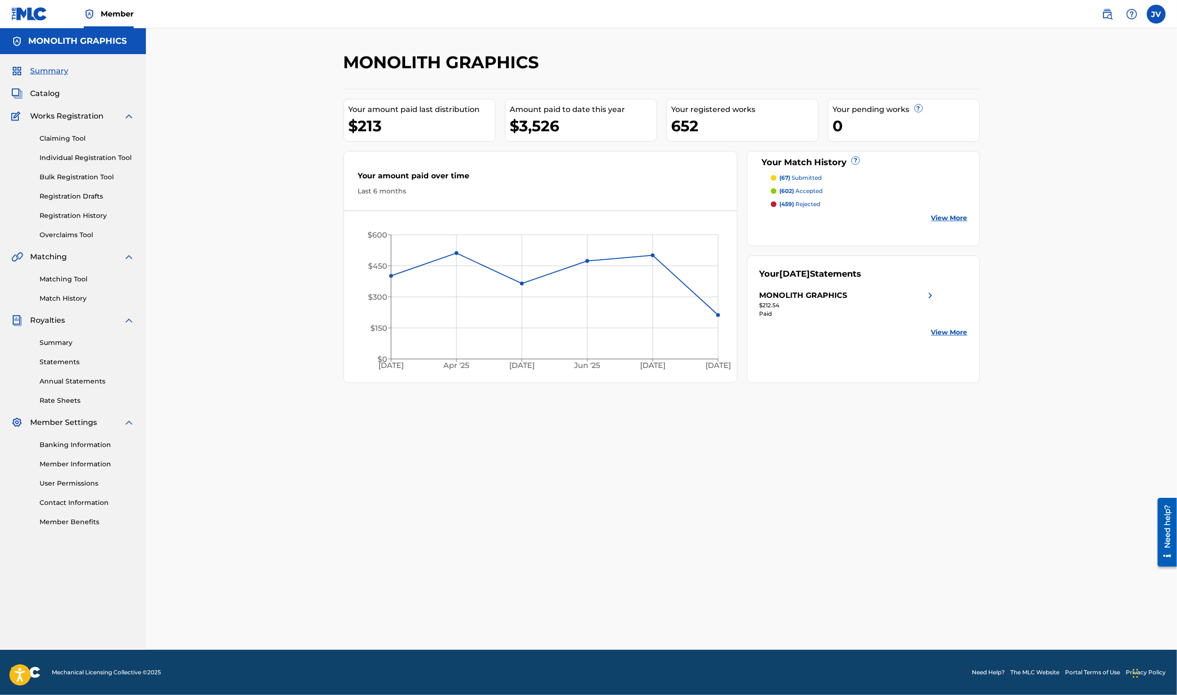
click at [82, 301] on link "Match History" at bounding box center [87, 299] width 95 height 10
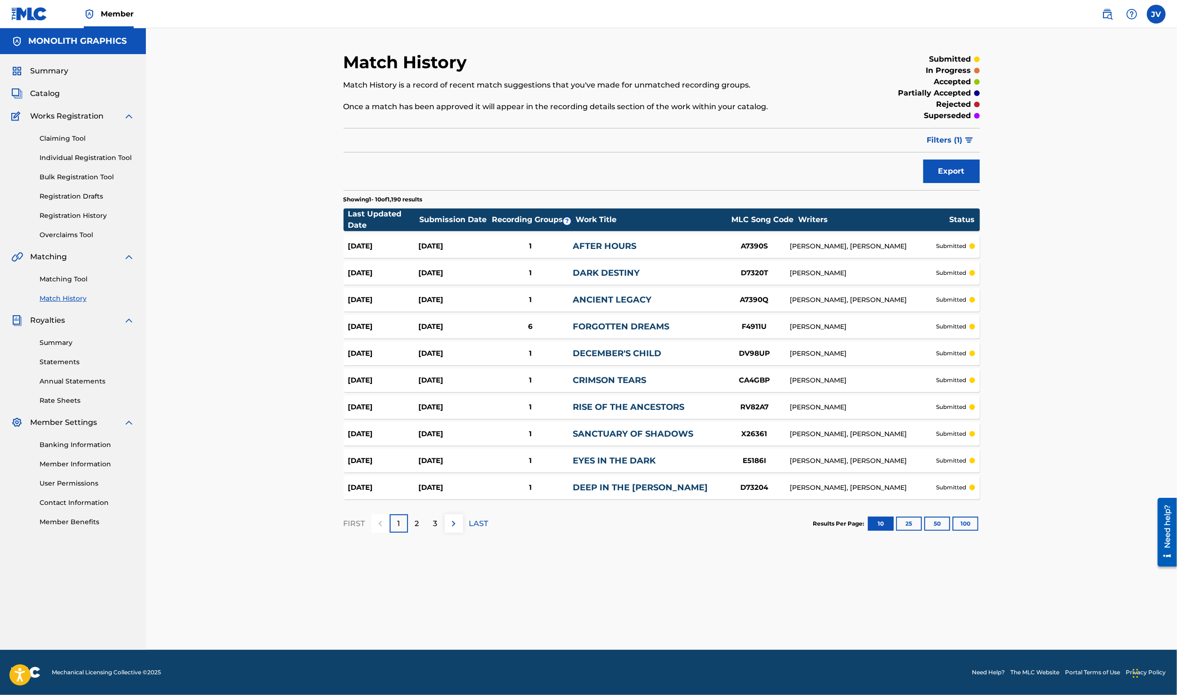
click at [599, 250] on link "AFTER HOURS" at bounding box center [605, 246] width 64 height 10
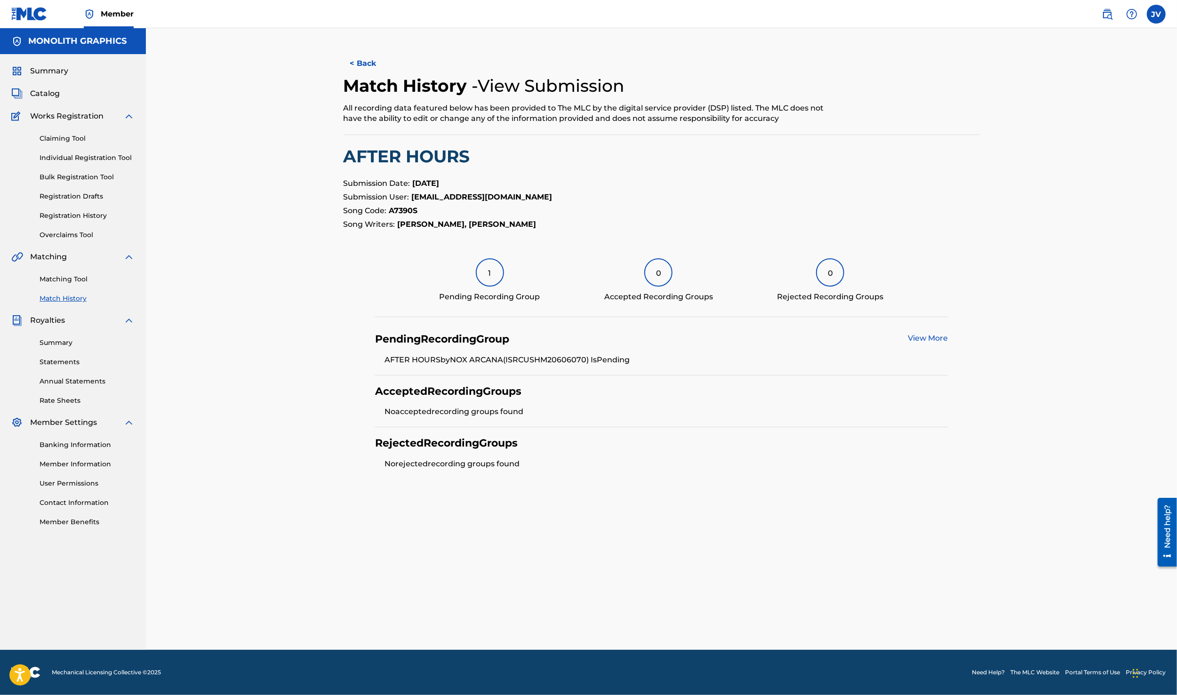
click at [70, 299] on link "Match History" at bounding box center [87, 299] width 95 height 10
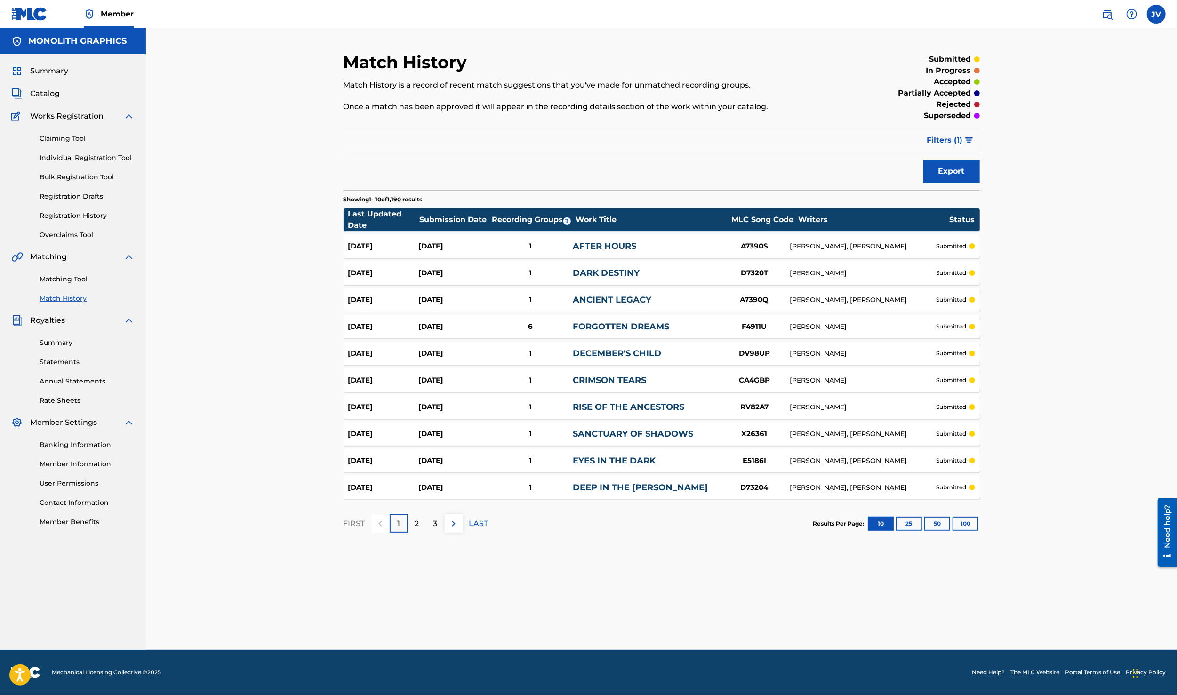
click at [969, 527] on button "100" at bounding box center [965, 524] width 26 height 14
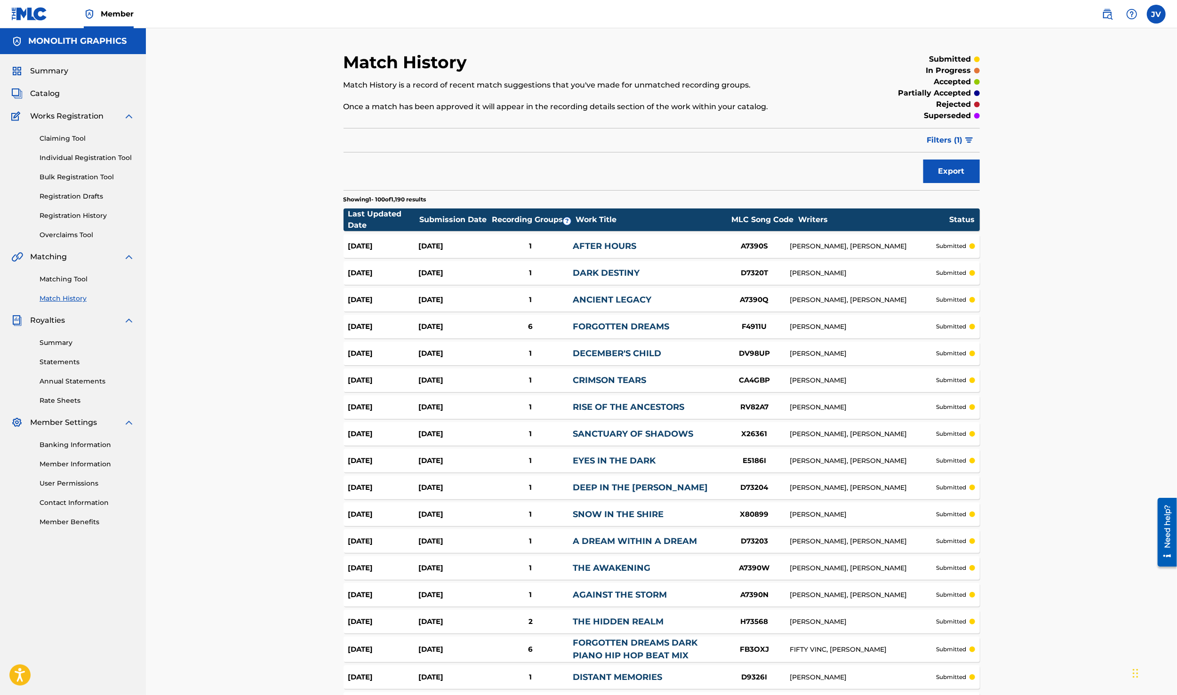
click at [69, 279] on link "Matching Tool" at bounding box center [87, 279] width 95 height 10
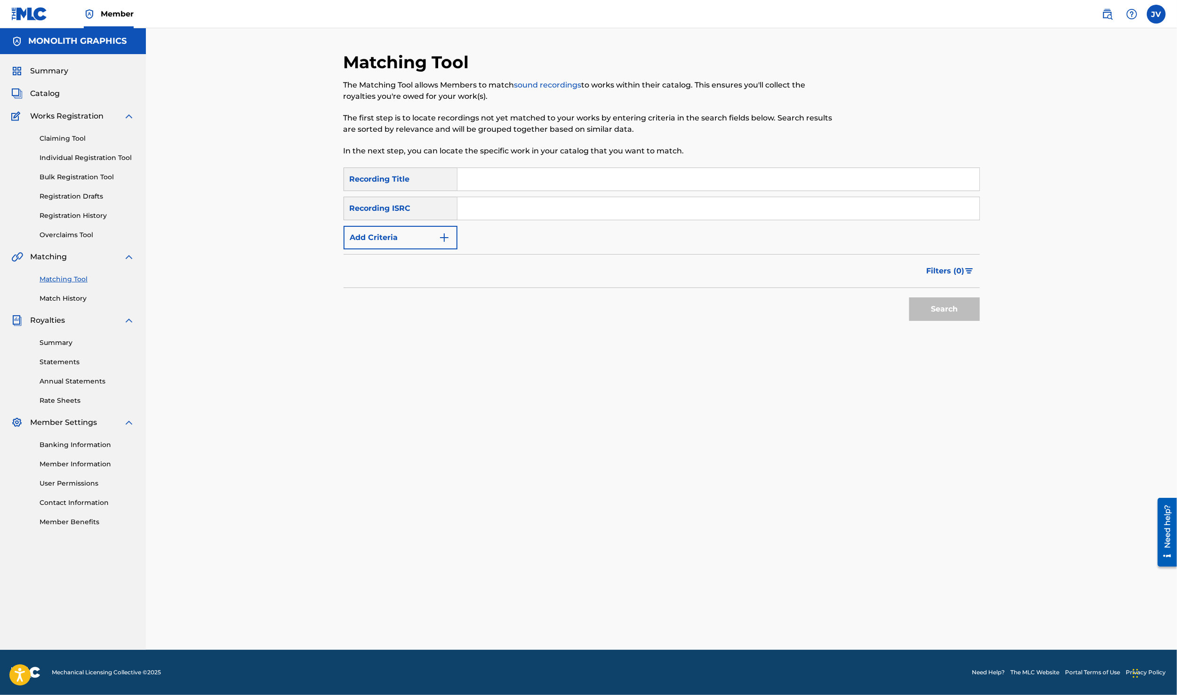
click at [442, 241] on img "Search Form" at bounding box center [444, 237] width 11 height 11
click at [442, 241] on div "Search Form" at bounding box center [448, 237] width 17 height 17
click at [440, 257] on div "Recording Artist" at bounding box center [400, 261] width 113 height 24
click at [487, 238] on input "Search Form" at bounding box center [709, 237] width 504 height 23
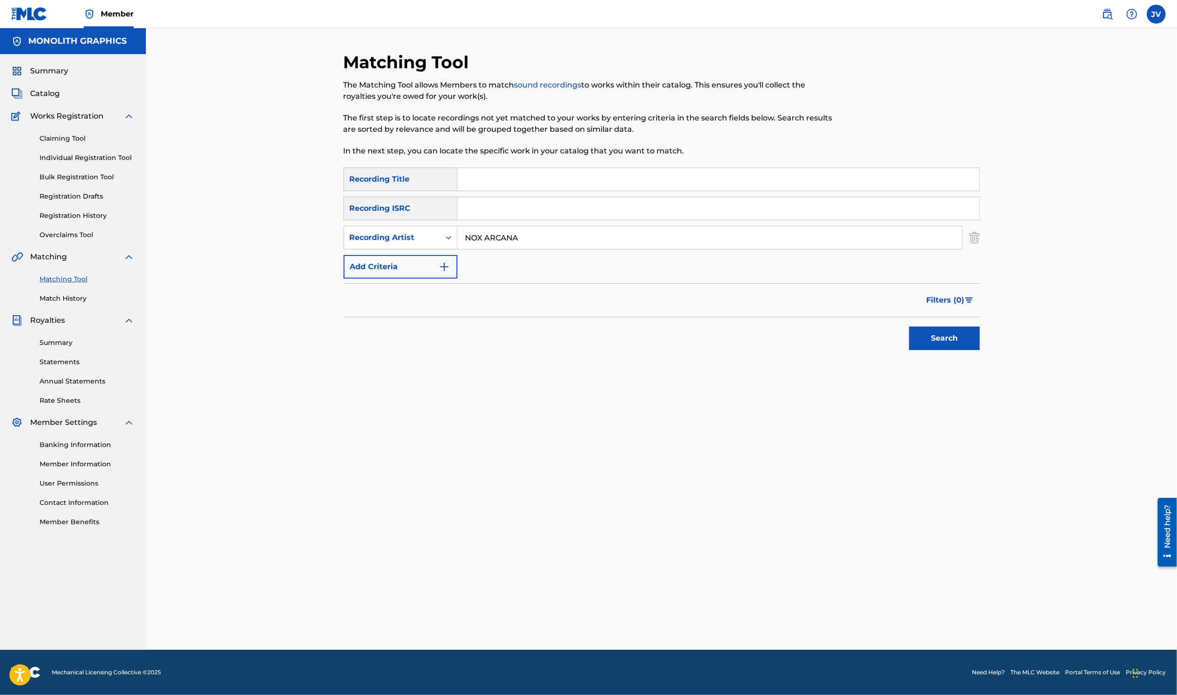
type input "NOX ARCANA"
click at [969, 344] on button "Search" at bounding box center [944, 339] width 71 height 24
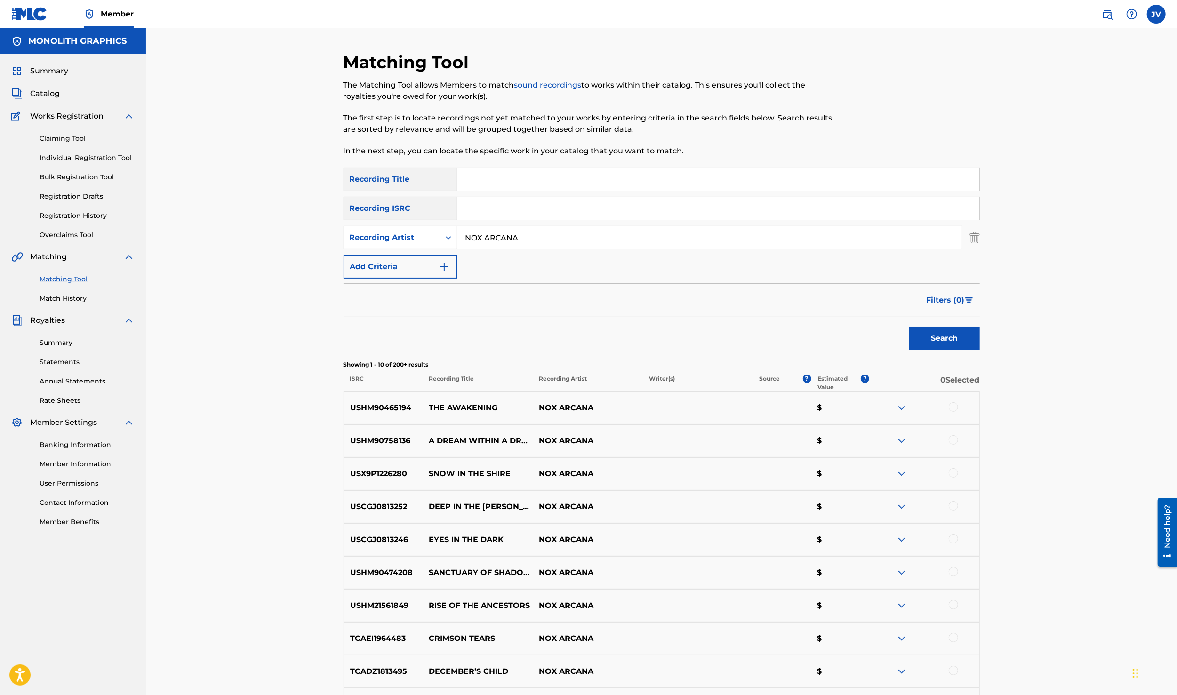
scroll to position [141, 0]
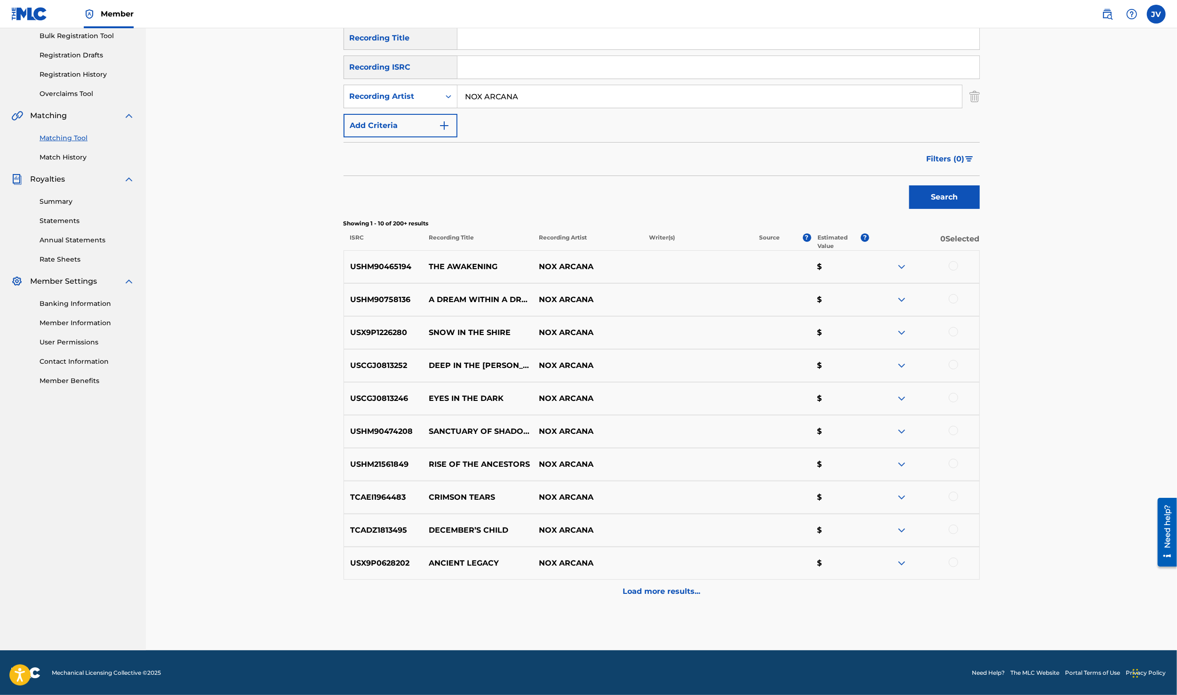
click at [903, 266] on img at bounding box center [901, 266] width 11 height 11
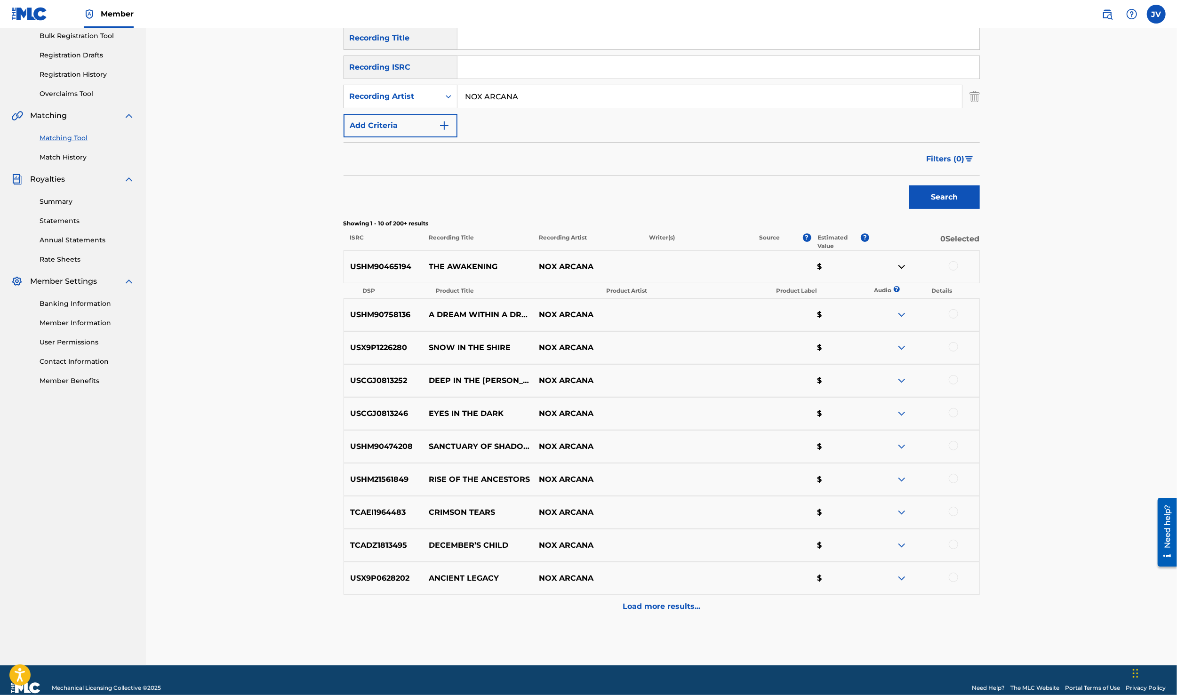
click at [904, 314] on img at bounding box center [901, 314] width 11 height 11
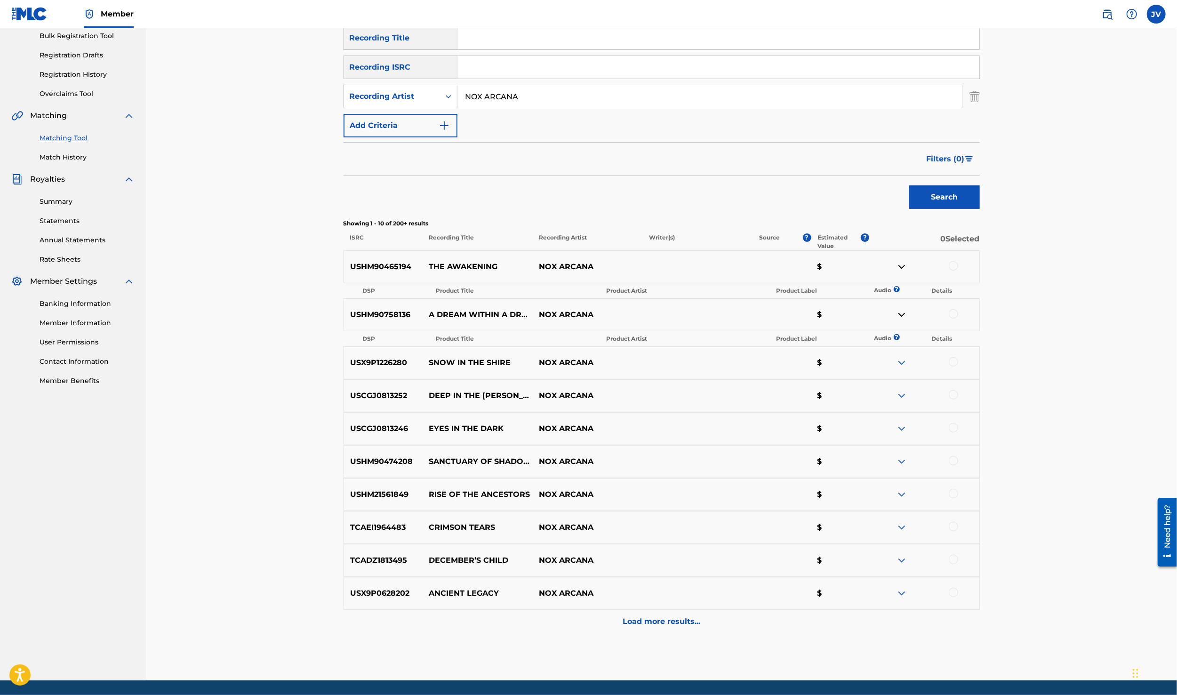
scroll to position [0, 0]
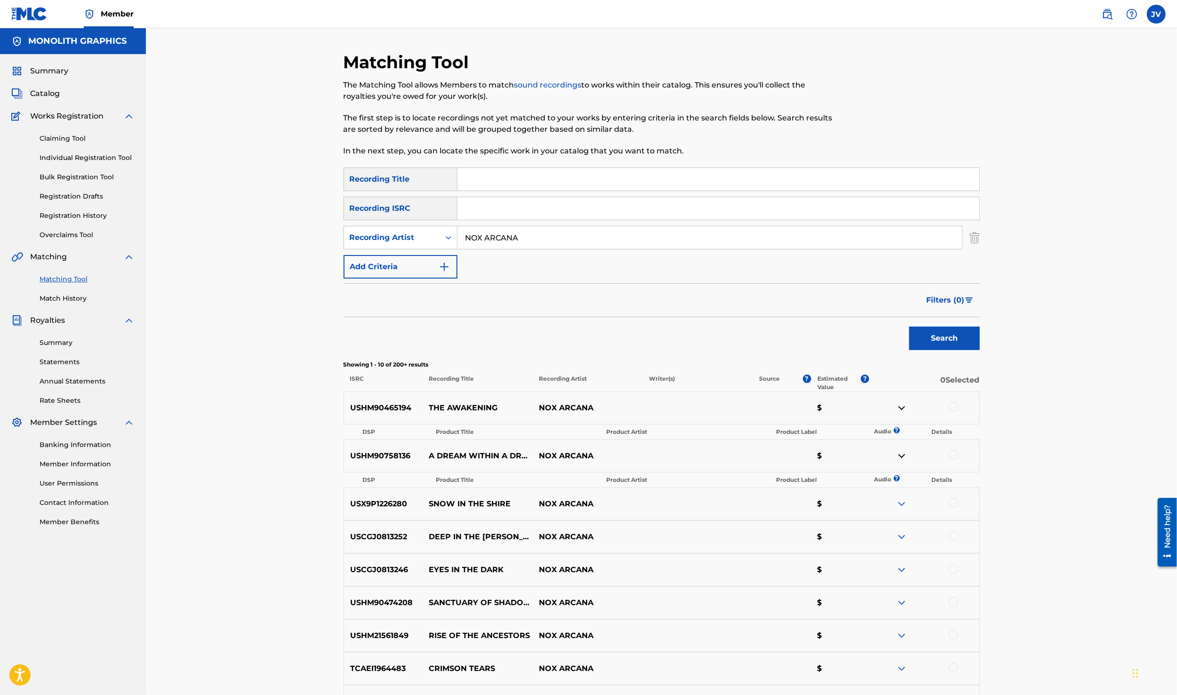
click at [468, 176] on input "Search Form" at bounding box center [718, 179] width 522 height 23
click at [909, 327] on button "Search" at bounding box center [944, 339] width 71 height 24
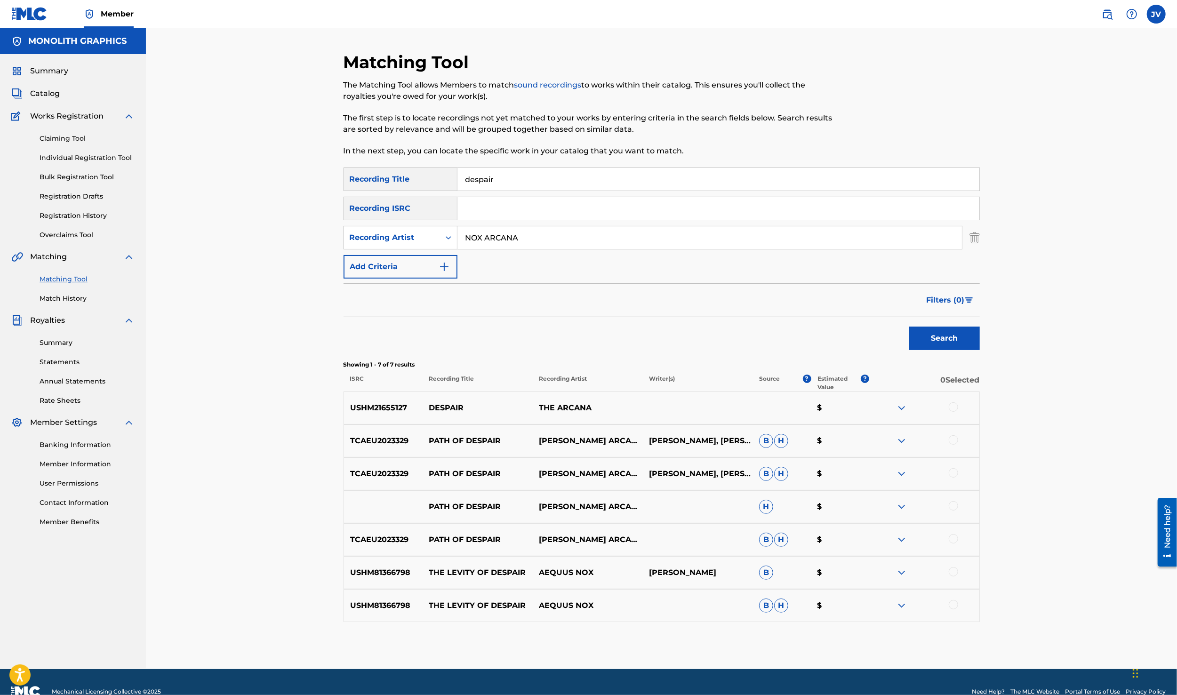
click at [902, 410] on img at bounding box center [901, 407] width 11 height 11
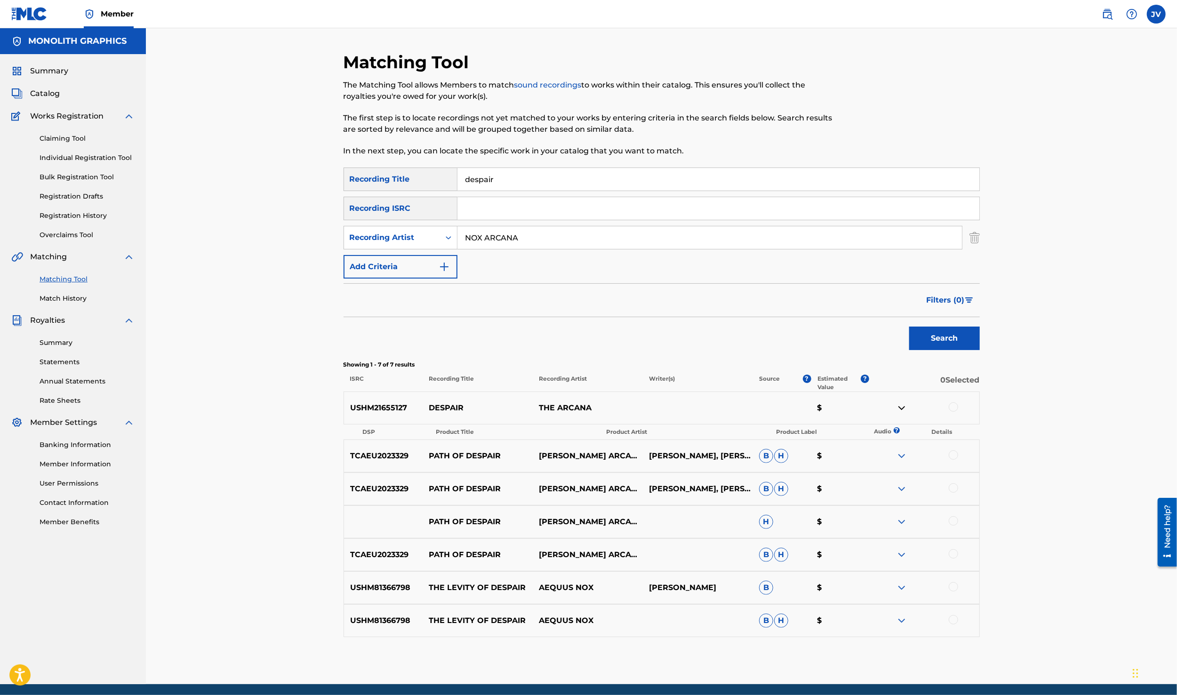
drag, startPoint x: 465, startPoint y: 180, endPoint x: 520, endPoint y: 181, distance: 54.1
click at [520, 181] on input "despair" at bounding box center [718, 179] width 522 height 23
type input "depths"
click at [909, 327] on button "Search" at bounding box center [944, 339] width 71 height 24
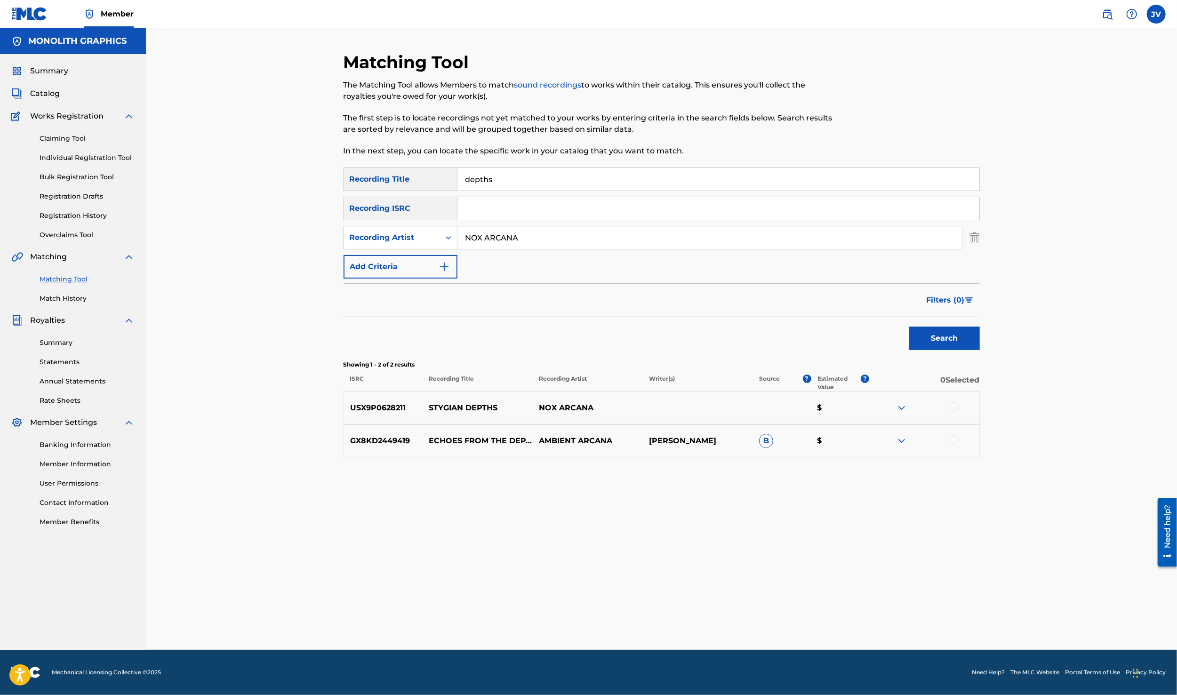
click at [902, 442] on img at bounding box center [901, 440] width 11 height 11
click at [896, 479] on link "Listen" at bounding box center [892, 478] width 17 height 7
